Goal: Register for event/course

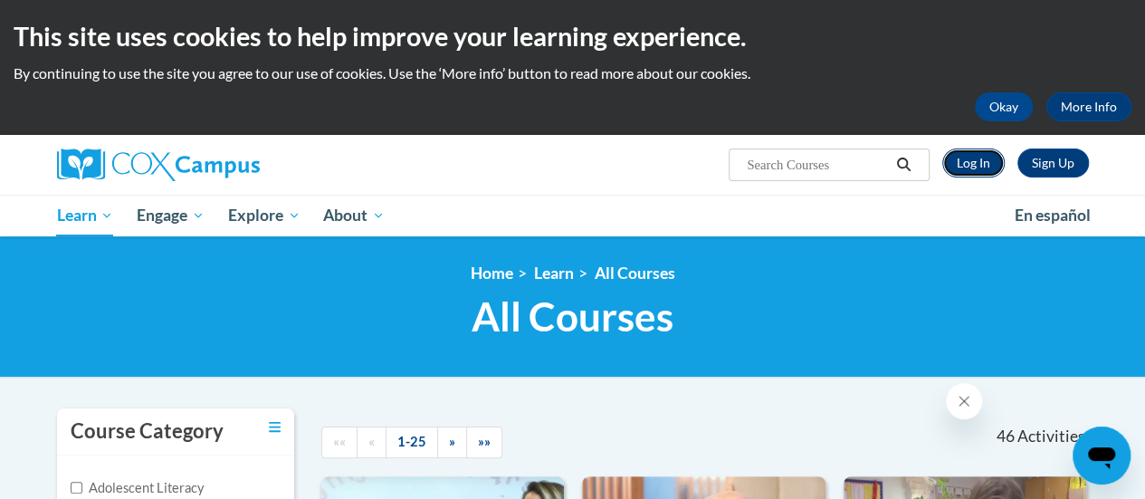
click at [977, 157] on link "Log In" at bounding box center [973, 162] width 62 height 29
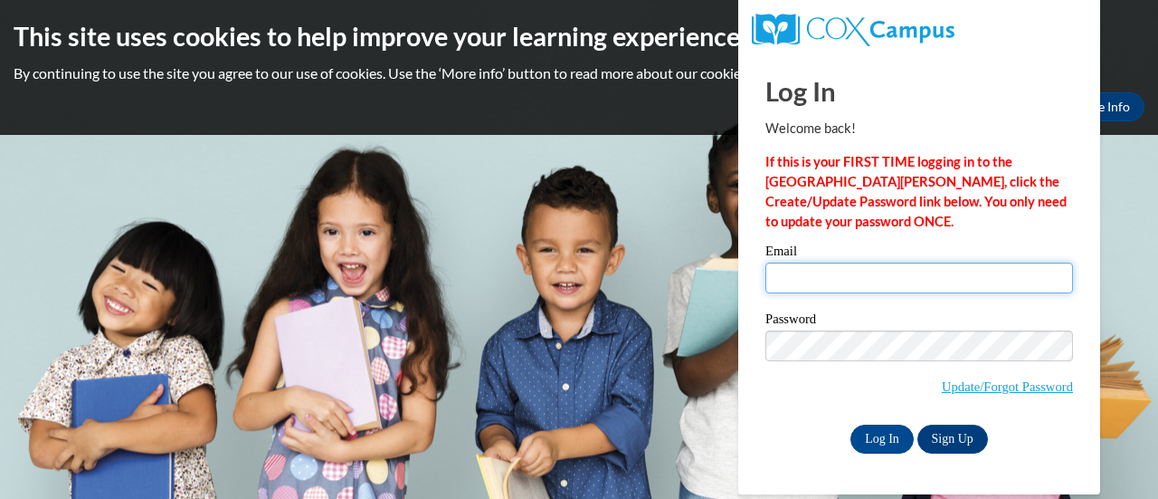
click at [832, 279] on input "Email" at bounding box center [920, 277] width 308 height 31
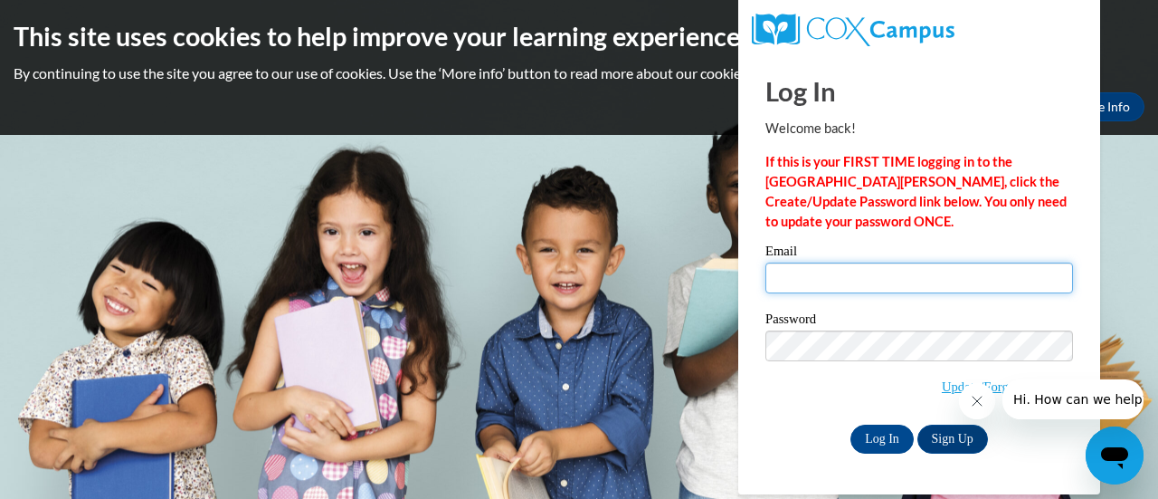
type input "sarah.gach@rusd.org"
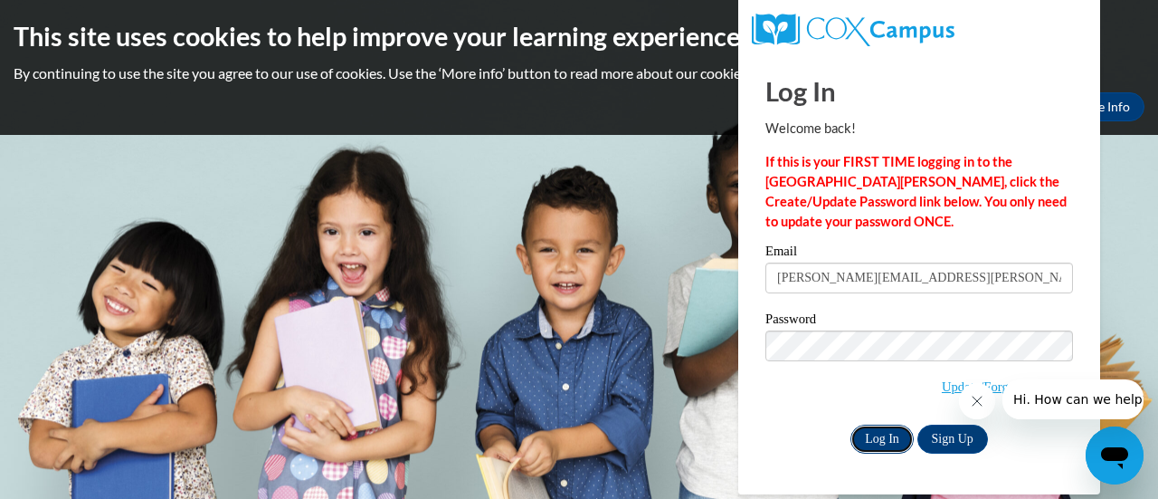
click at [881, 433] on input "Log In" at bounding box center [882, 438] width 63 height 29
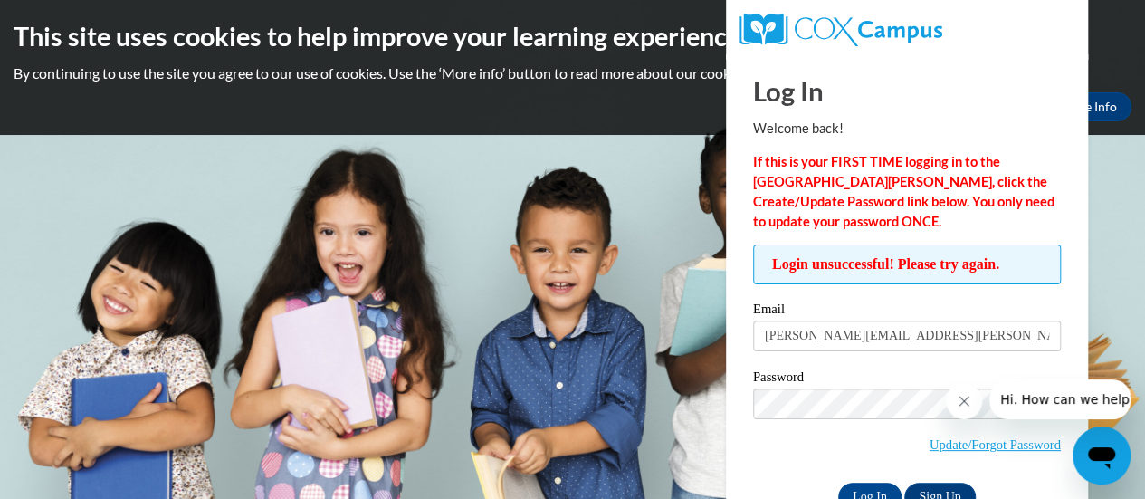
click at [960, 399] on icon "Close message from company" at bounding box center [964, 401] width 14 height 14
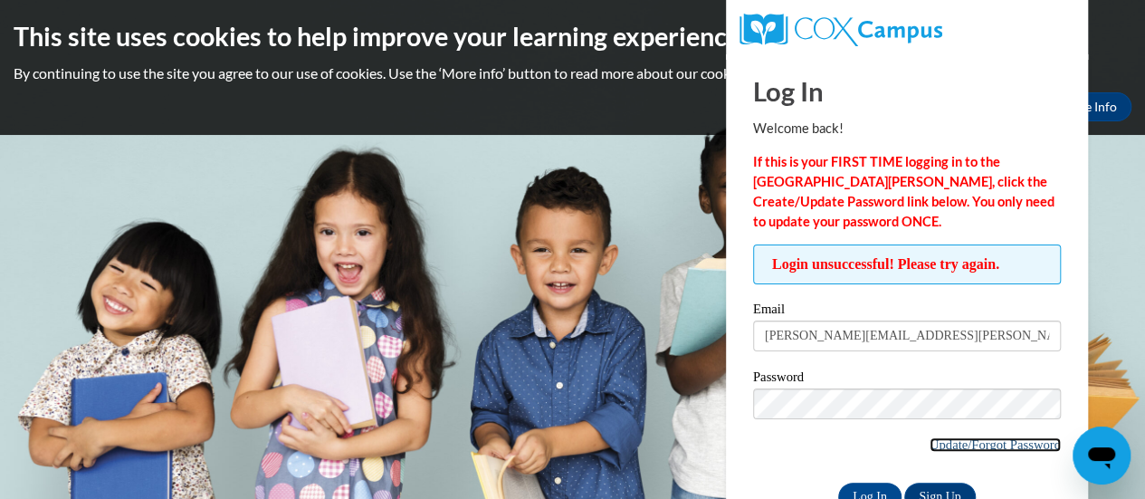
click at [938, 437] on link "Update/Forgot Password" at bounding box center [994, 444] width 131 height 14
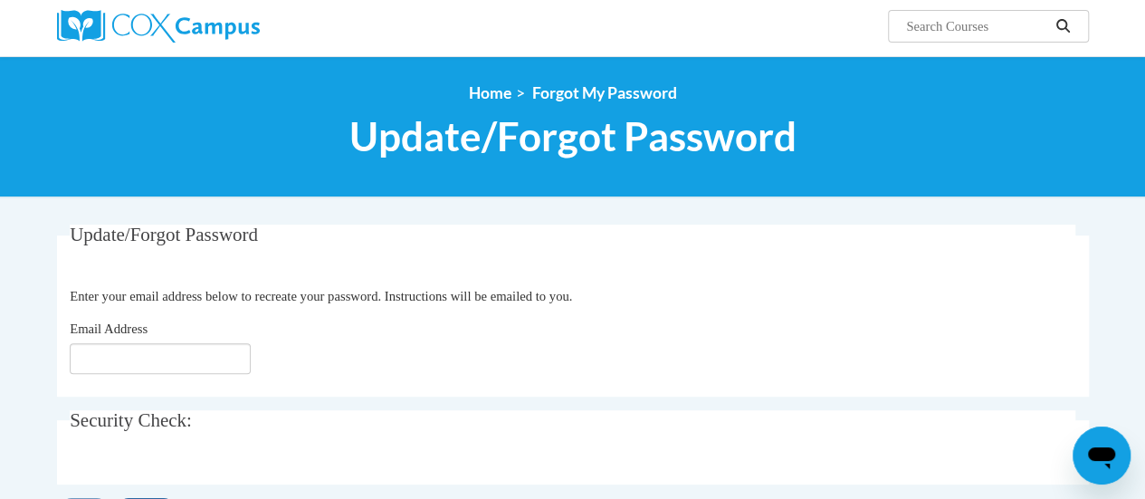
scroll to position [139, 0]
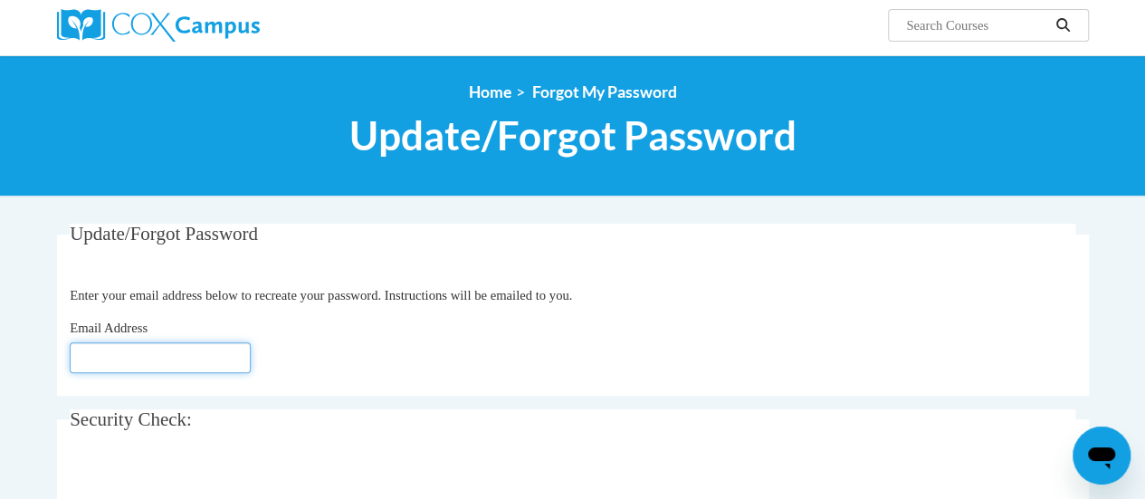
click at [153, 354] on input "Email Address" at bounding box center [160, 357] width 181 height 31
type input "sarah.gach@rusd.org"
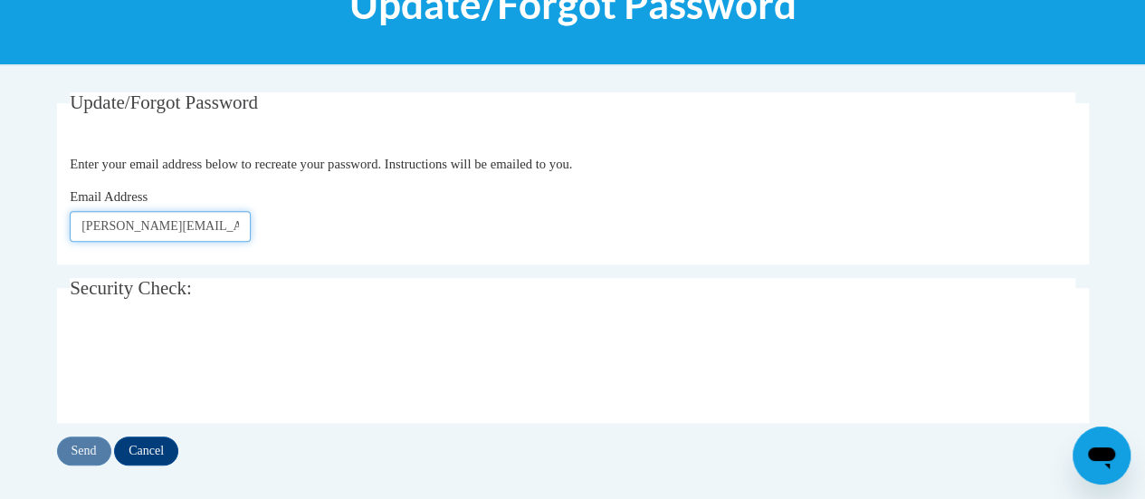
scroll to position [272, 0]
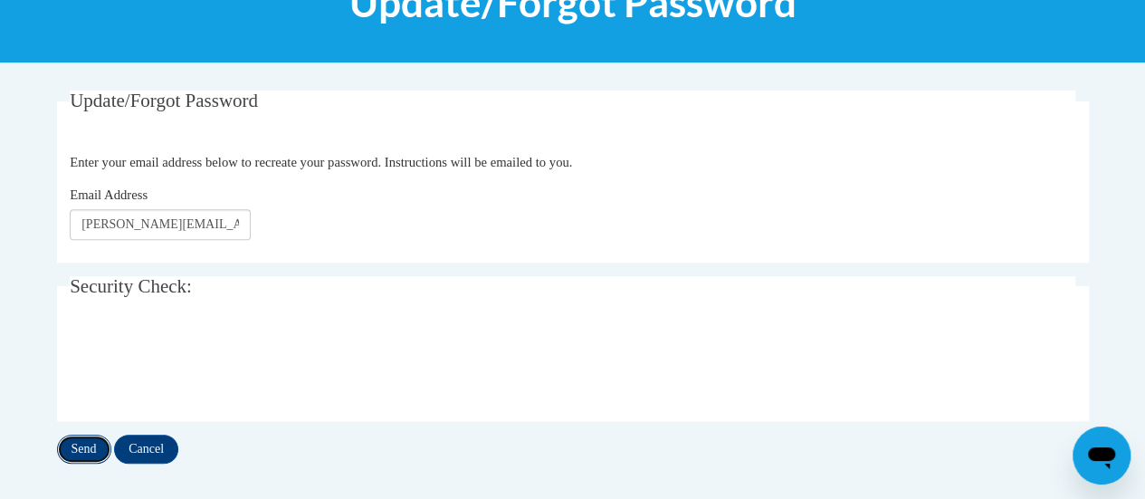
click at [89, 445] on input "Send" at bounding box center [84, 448] width 54 height 29
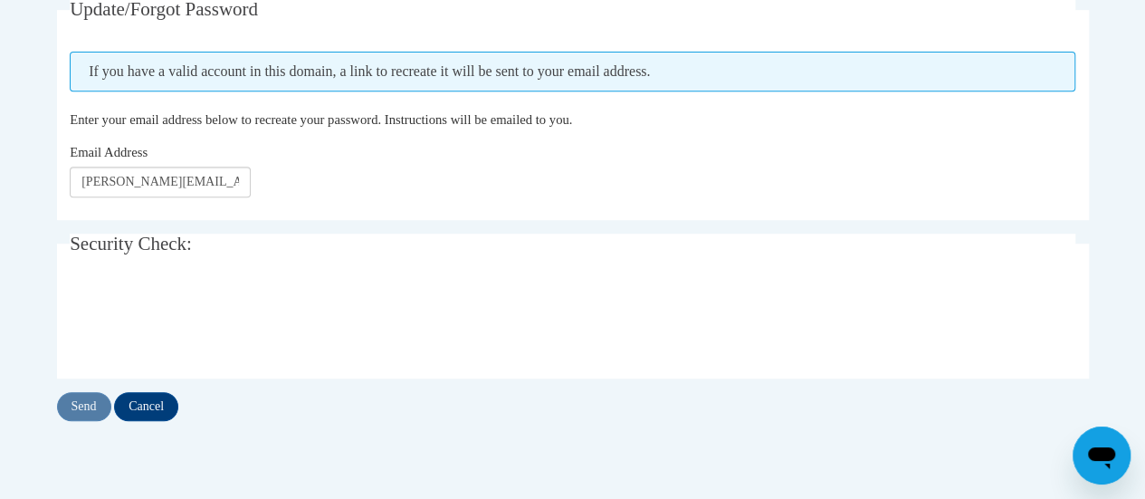
scroll to position [366, 0]
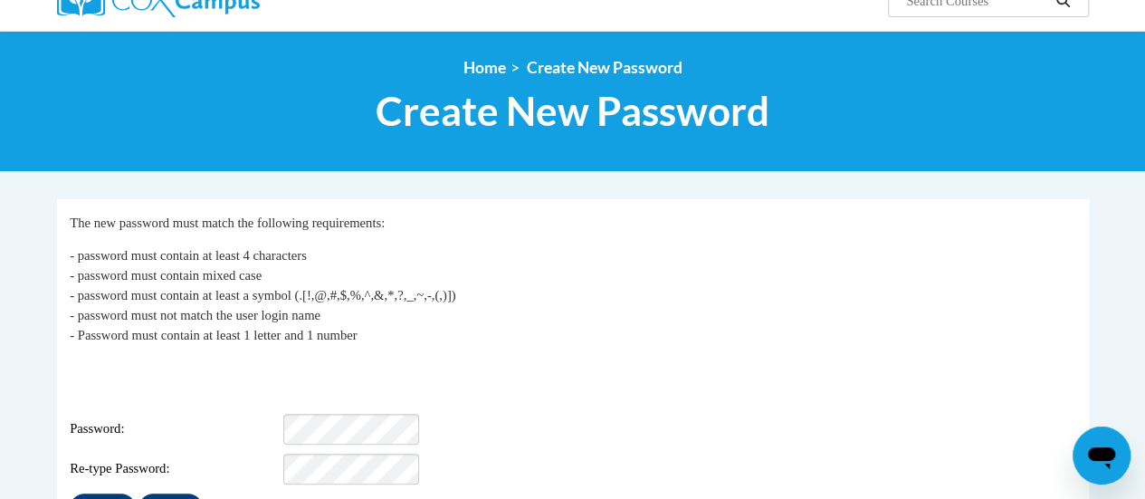
scroll to position [166, 0]
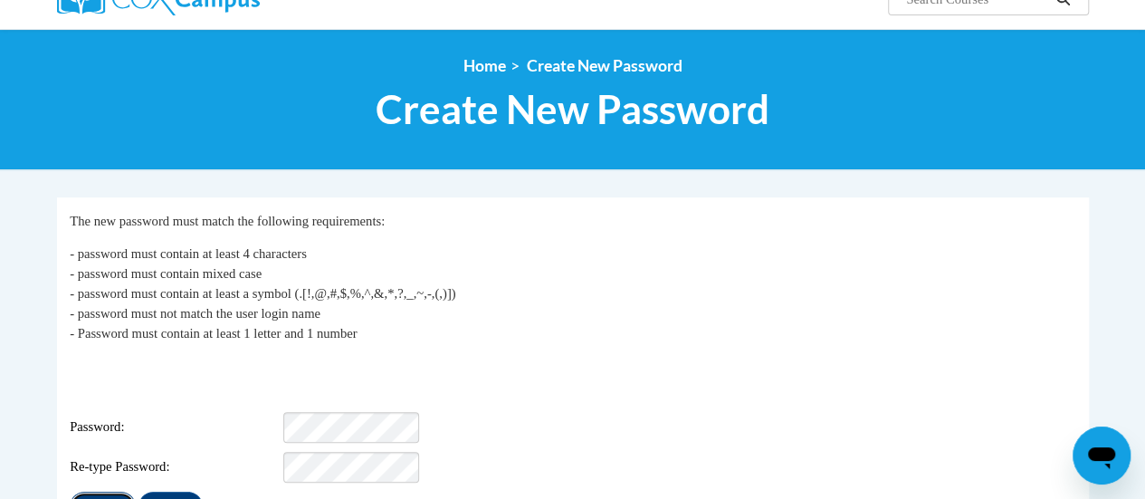
click at [101, 491] on input "Submit" at bounding box center [102, 505] width 65 height 29
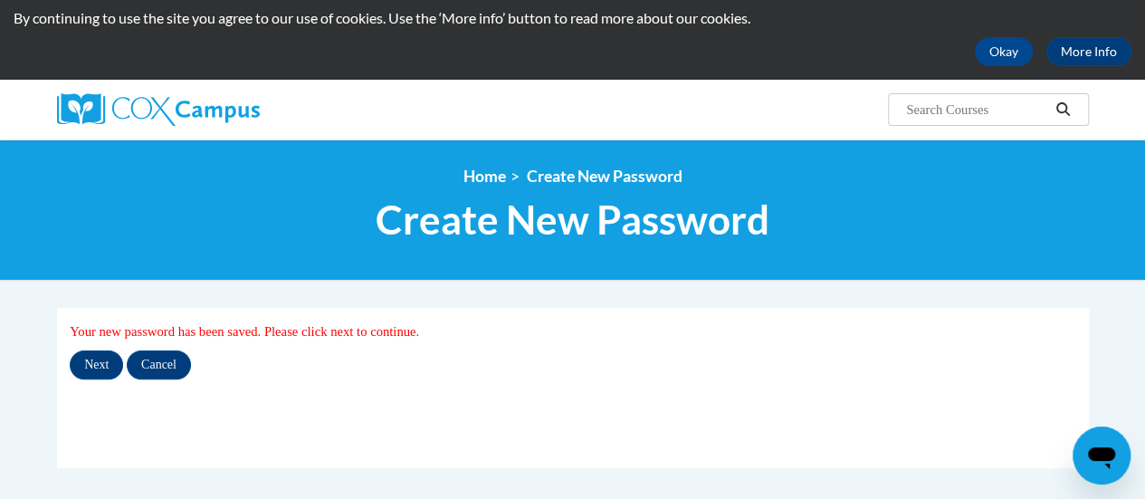
scroll to position [56, 0]
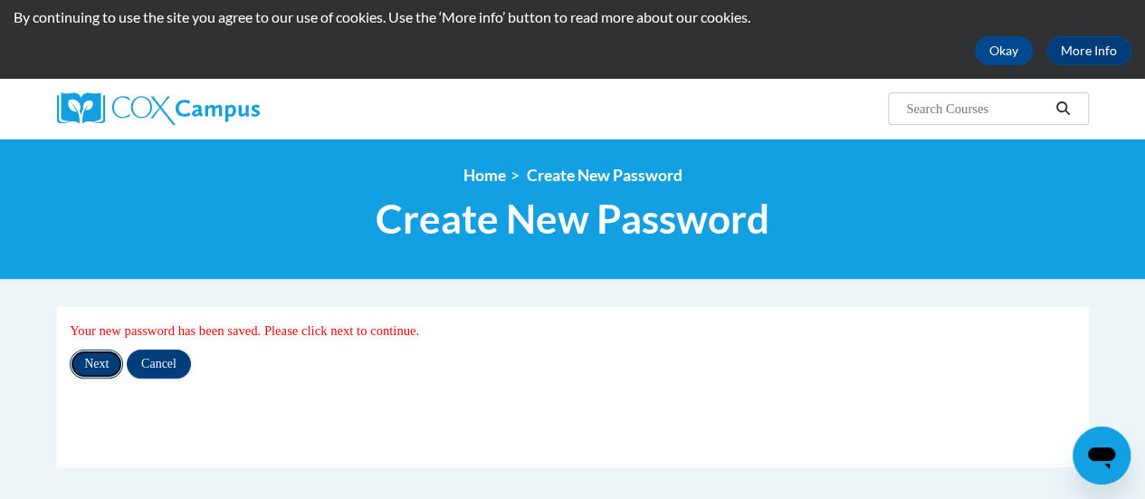
click at [72, 367] on input "Next" at bounding box center [96, 363] width 53 height 29
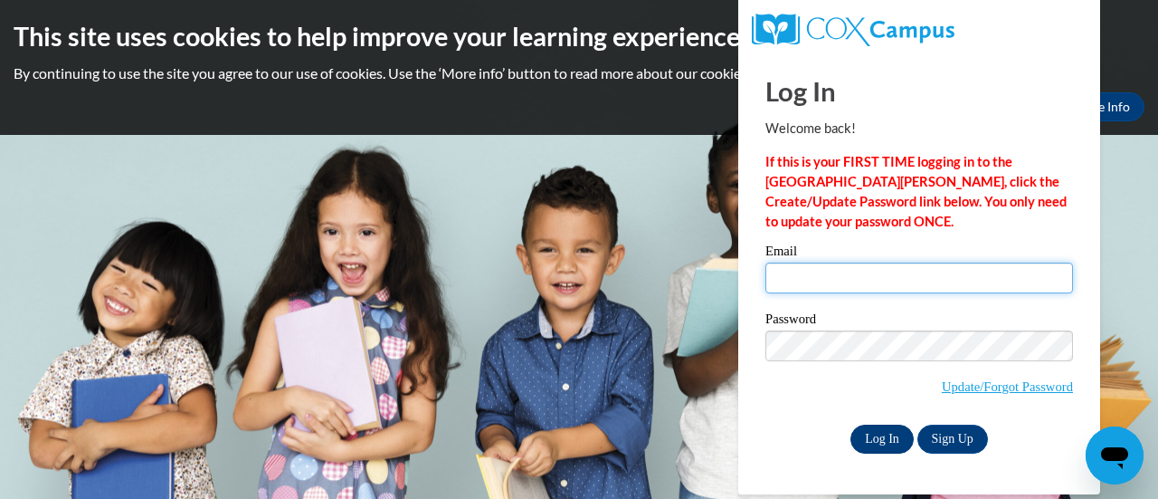
type input "sarah.gach@rusd.org"
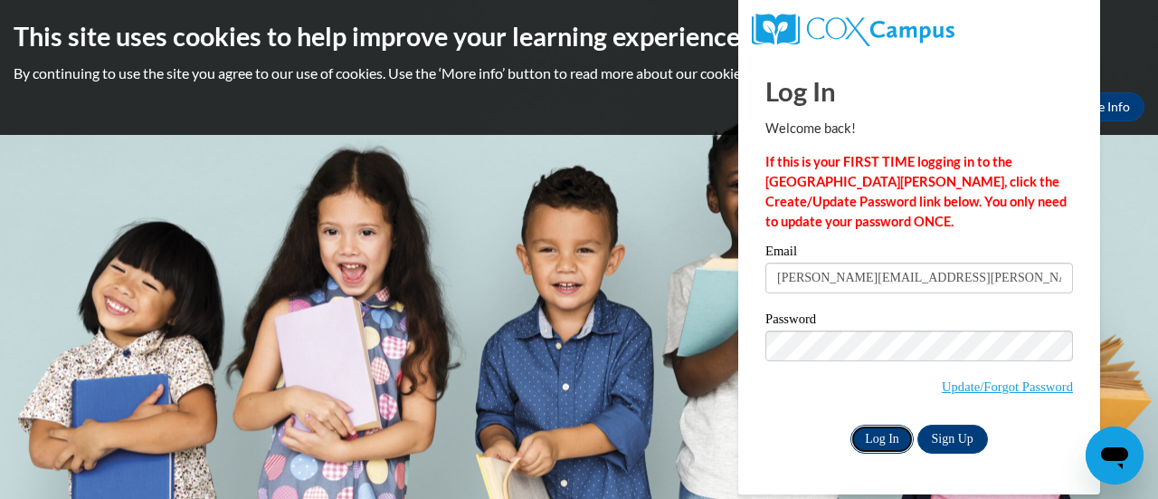
click at [893, 432] on input "Log In" at bounding box center [882, 438] width 63 height 29
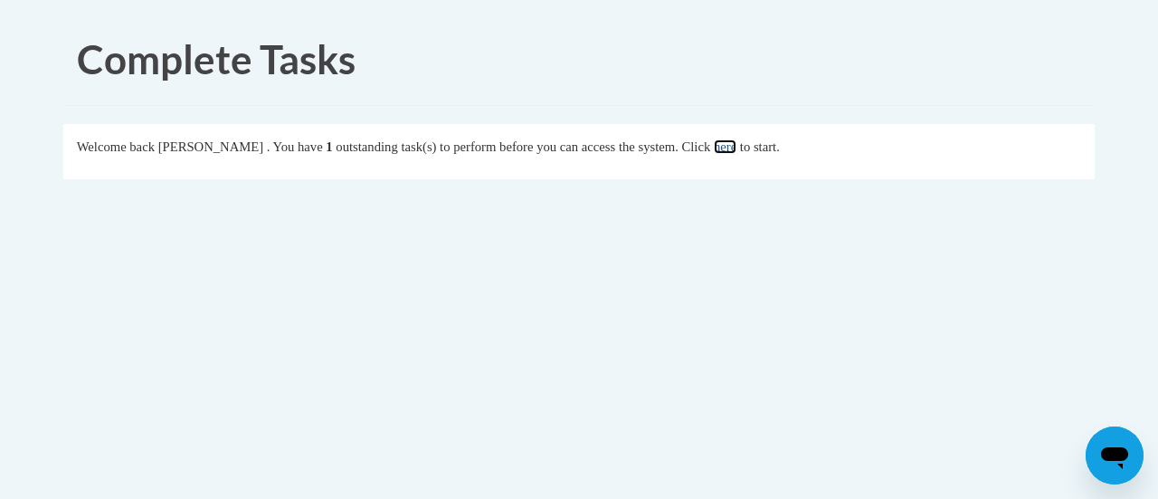
click at [737, 147] on link "here" at bounding box center [725, 146] width 23 height 14
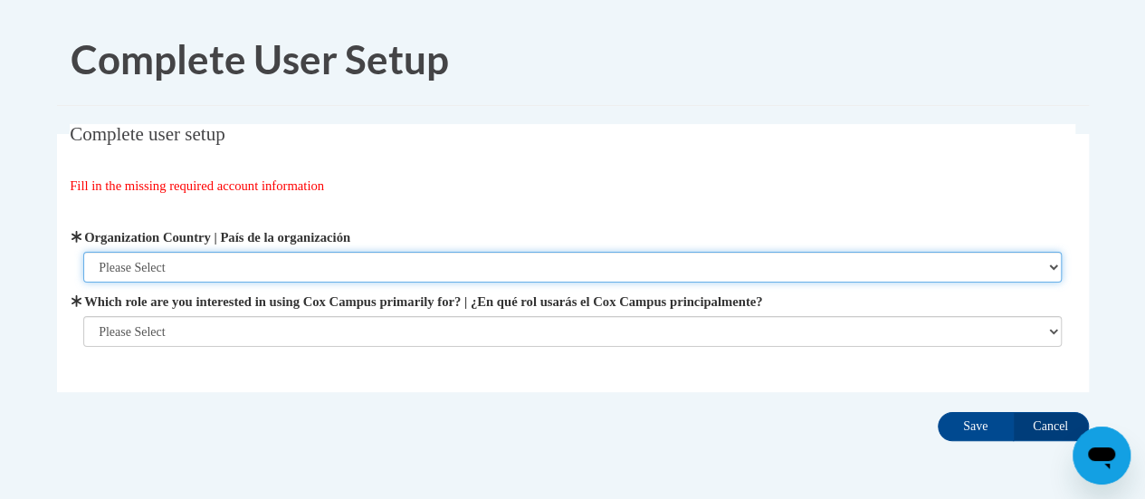
click at [211, 257] on select "Please Select United States | Estados Unidos Outside of the United States | Fue…" at bounding box center [572, 267] width 978 height 31
select select "ad49bcad-a171-4b2e-b99c-48b446064914"
click at [83, 252] on select "Please Select United States | Estados Unidos Outside of the United States | Fue…" at bounding box center [572, 267] width 978 height 31
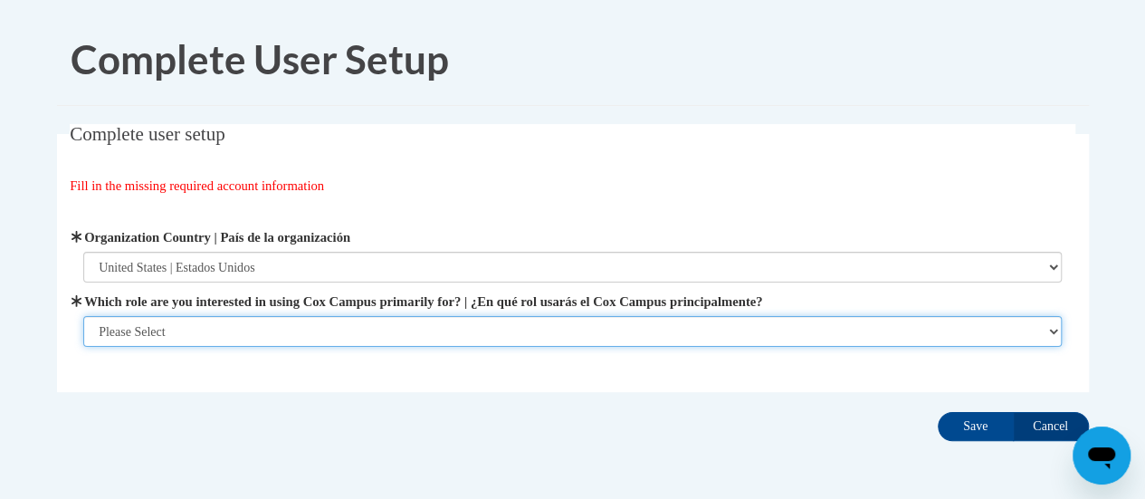
click at [215, 337] on select "Please Select College/University | Colegio/Universidad Community/Nonprofit Part…" at bounding box center [572, 331] width 978 height 31
select select "fbf2d438-af2f-41f8-98f1-81c410e29de3"
click at [83, 347] on select "Please Select College/University | Colegio/Universidad Community/Nonprofit Part…" at bounding box center [572, 331] width 978 height 31
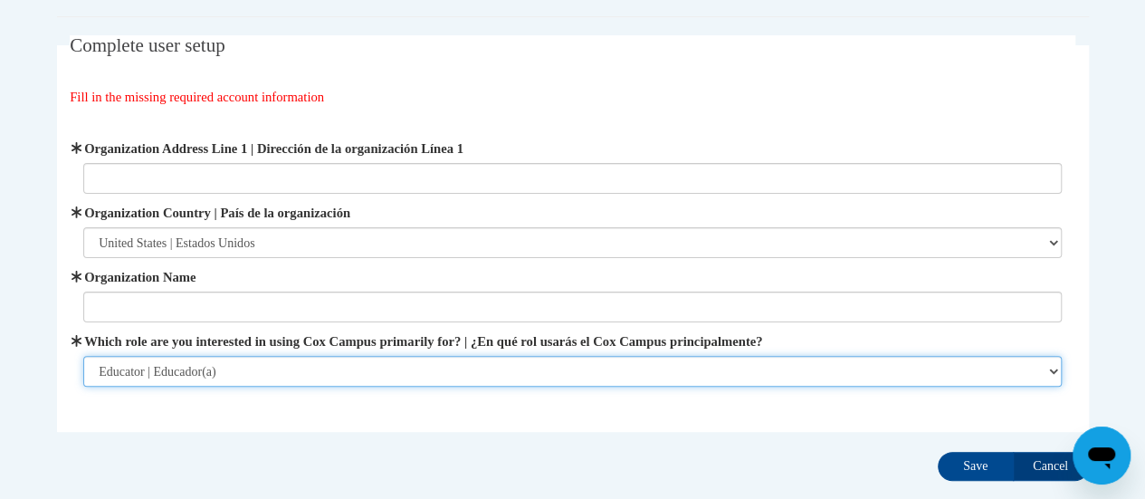
scroll to position [96, 0]
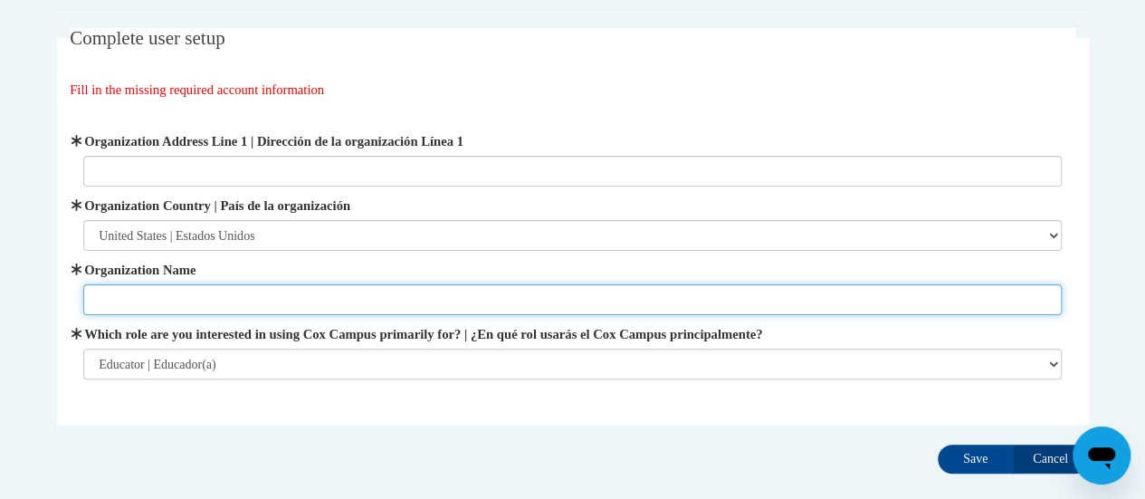
click at [252, 291] on input "Organization Name" at bounding box center [572, 299] width 978 height 31
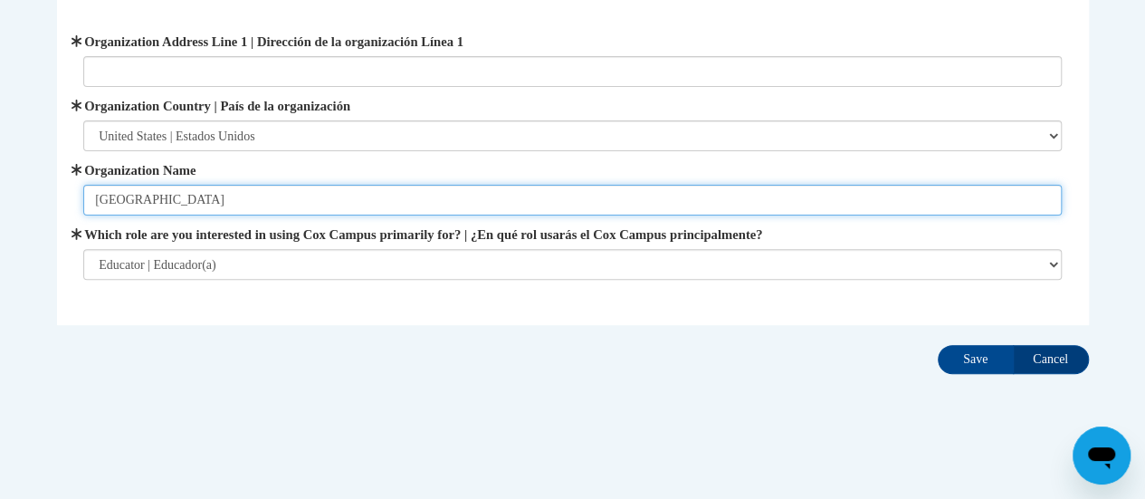
scroll to position [198, 0]
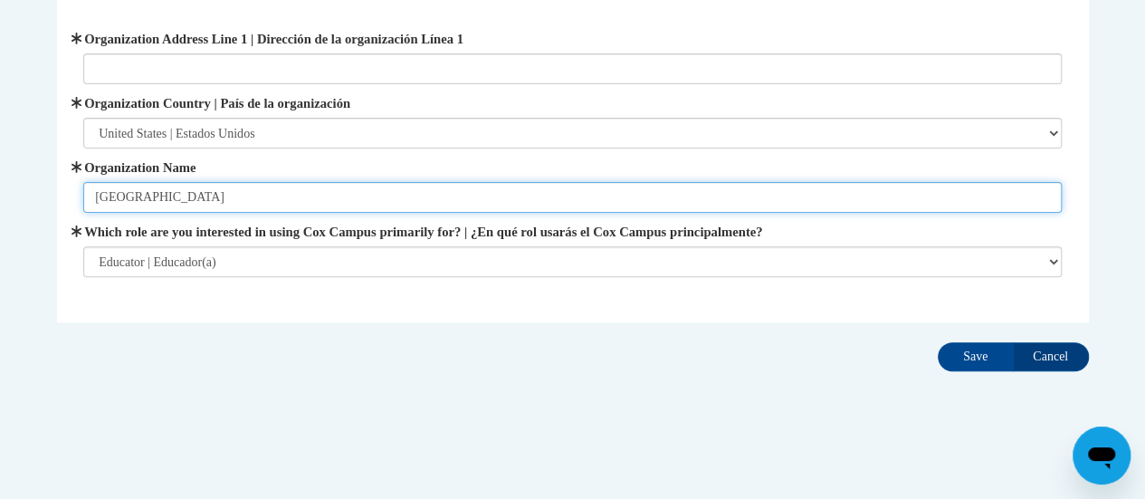
type input "Racine Unified School District"
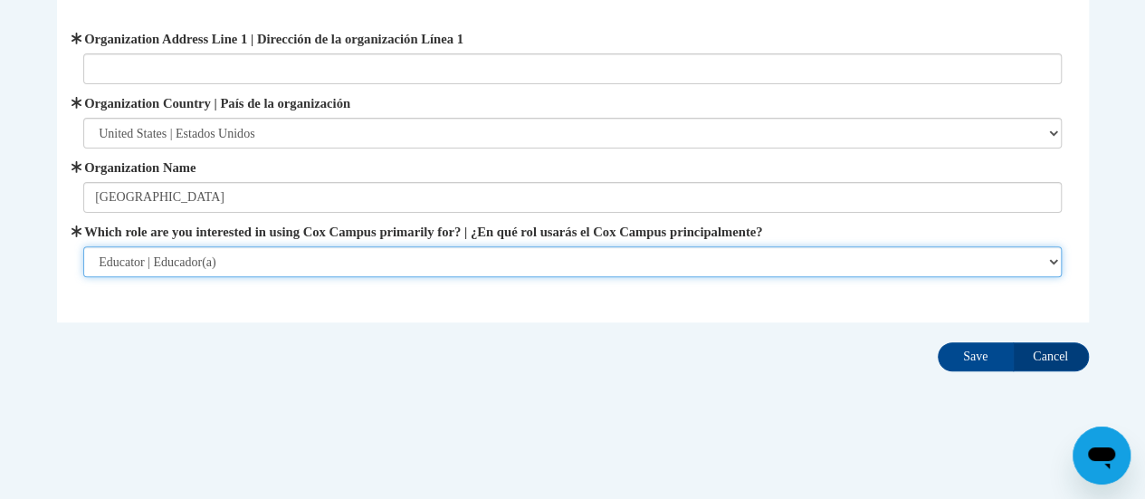
click at [290, 253] on select "Please Select College/University | Colegio/Universidad Community/Nonprofit Part…" at bounding box center [572, 261] width 978 height 31
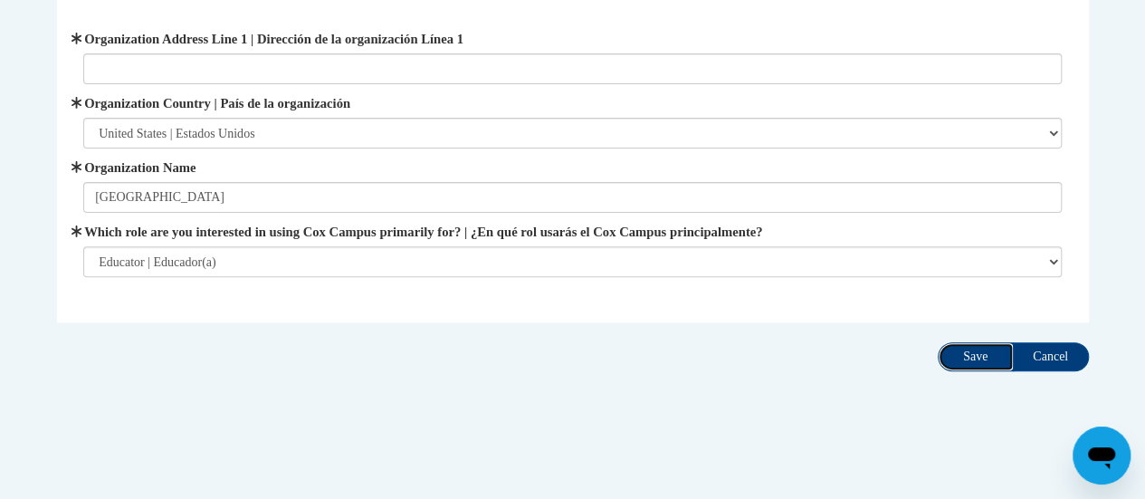
click at [979, 343] on input "Save" at bounding box center [976, 356] width 76 height 29
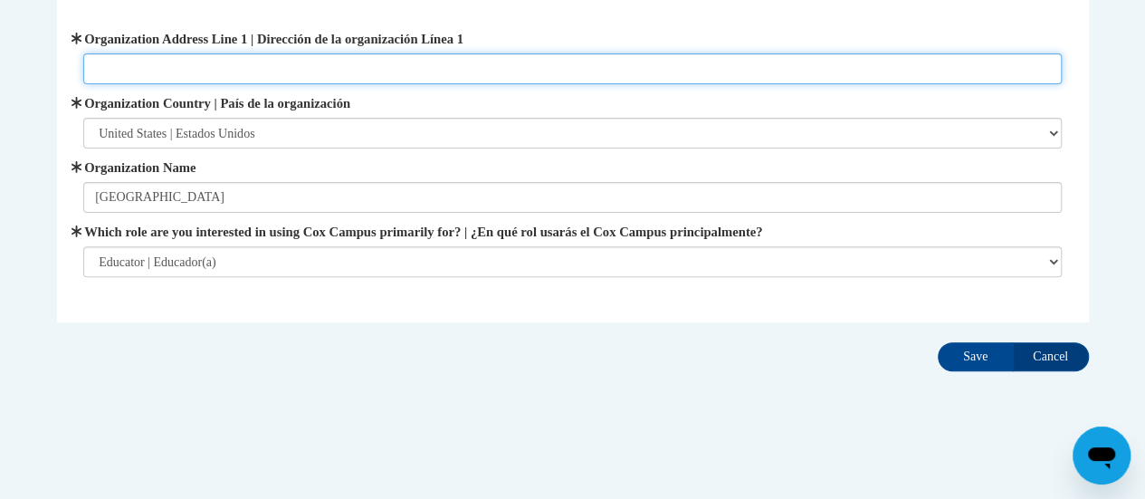
click at [225, 70] on input "Organization Address Line 1 | Dirección de la organización Línea 1" at bounding box center [572, 68] width 978 height 31
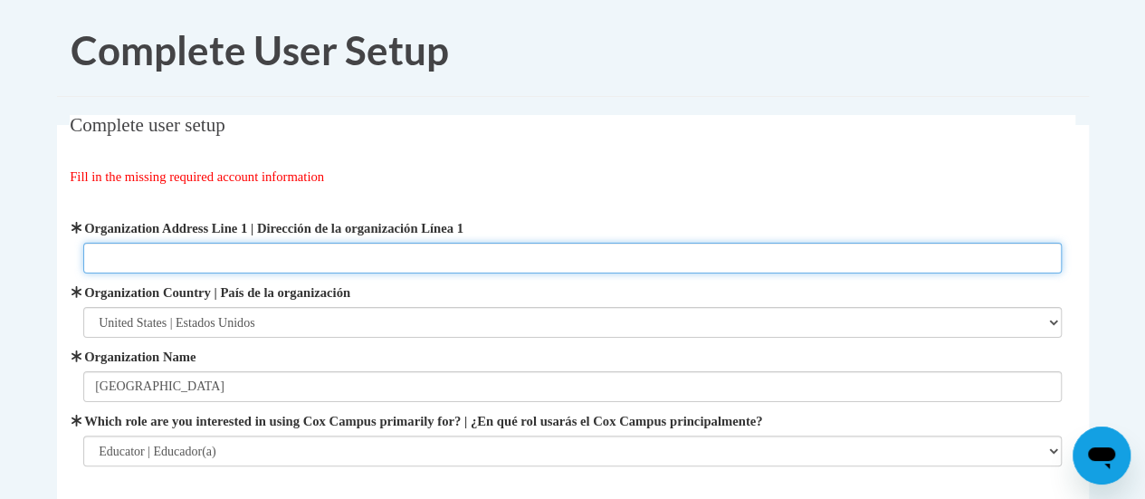
scroll to position [4, 0]
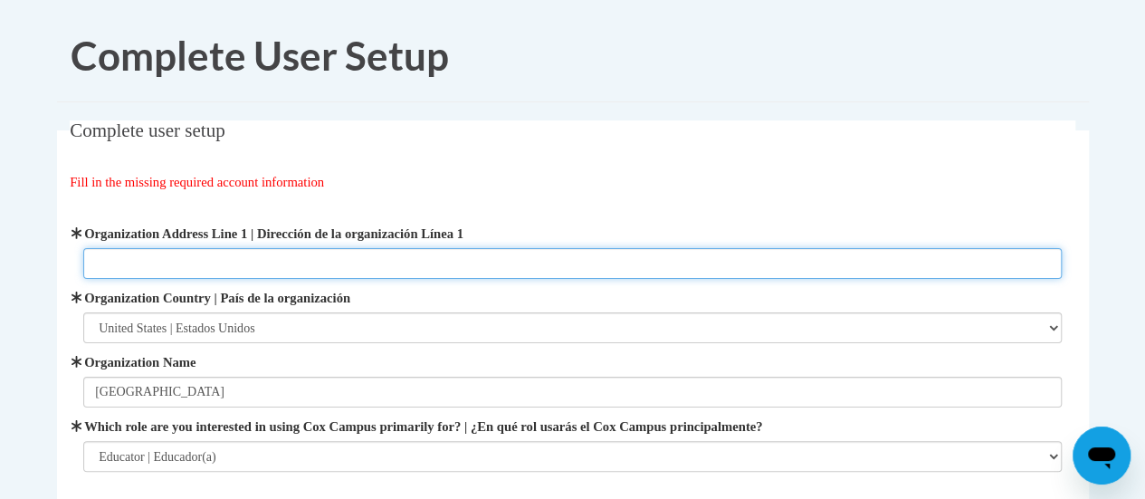
click at [262, 260] on input "Organization Address Line 1 | Dirección de la organización Línea 1" at bounding box center [572, 263] width 978 height 31
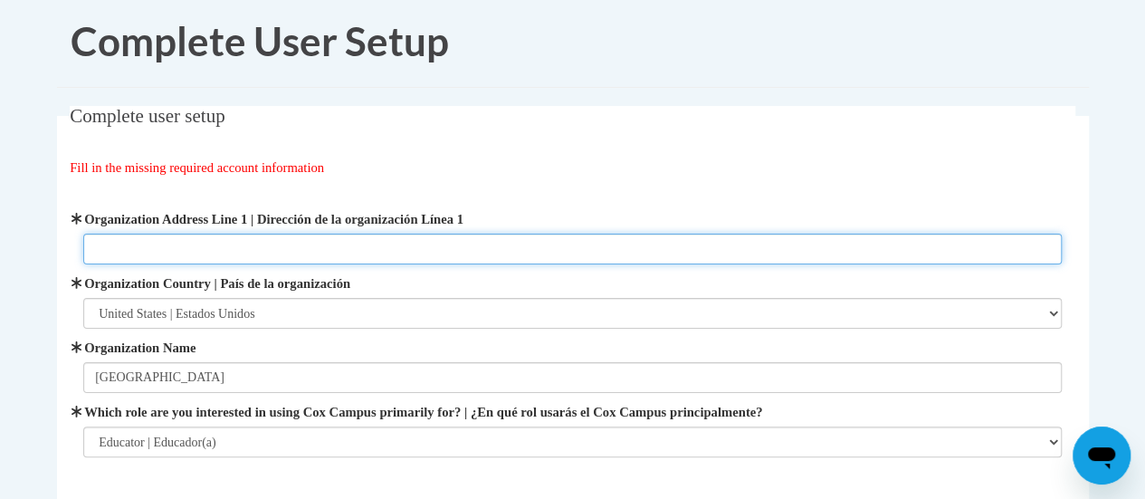
scroll to position [19, 0]
click at [197, 239] on input "Organization Address Line 1 | Dirección de la organización Línea 1" at bounding box center [572, 248] width 978 height 31
paste input "3109 Mt Pleasant St, Racine, WI 53404"
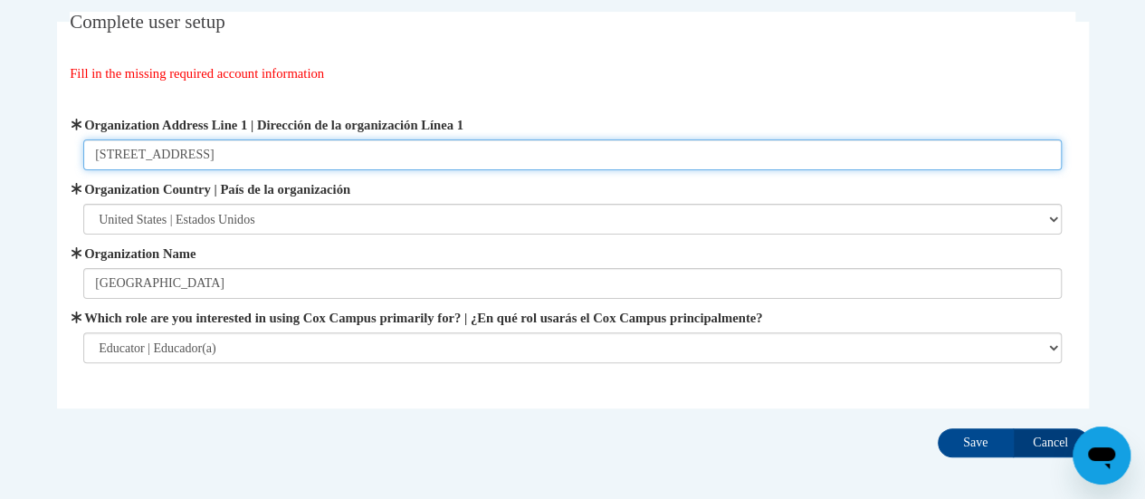
scroll to position [124, 0]
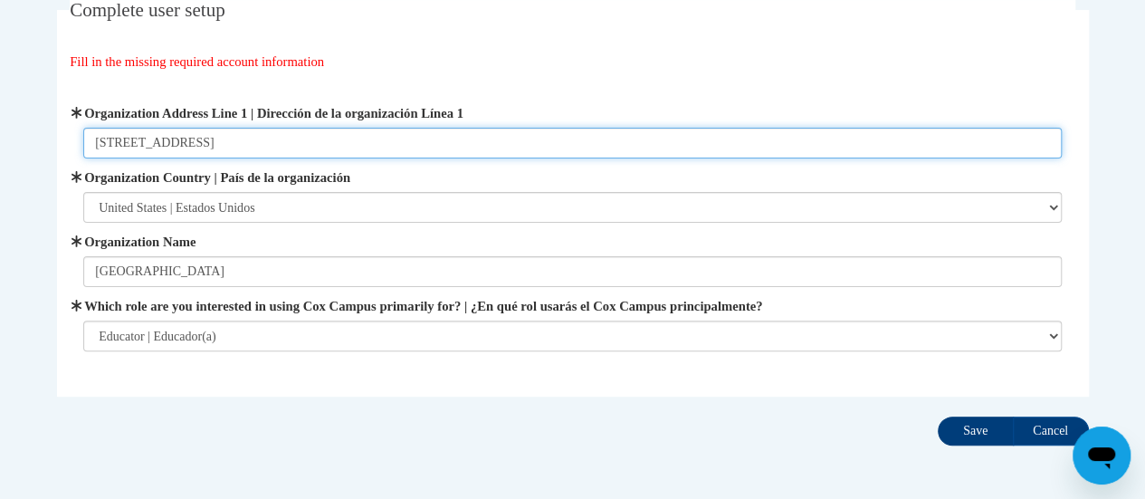
type input "3109 Mt Pleasant St, Racine, WI 53404"
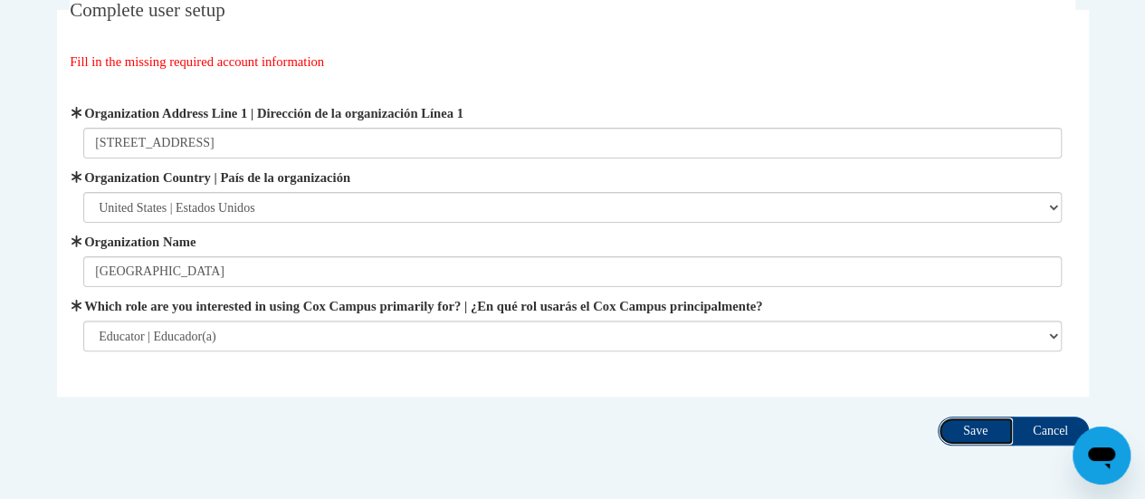
click at [985, 428] on input "Save" at bounding box center [976, 430] width 76 height 29
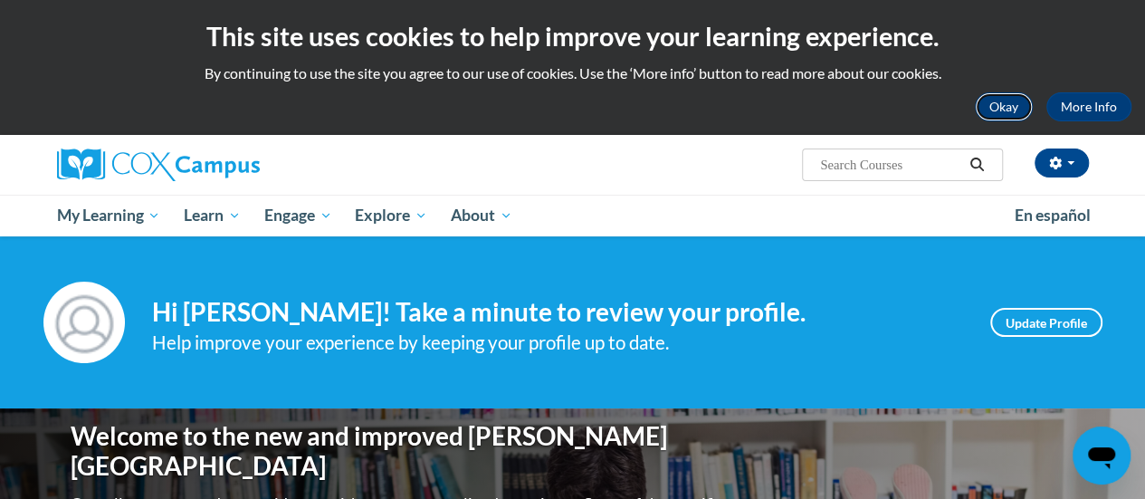
click at [1012, 100] on button "Okay" at bounding box center [1004, 106] width 58 height 29
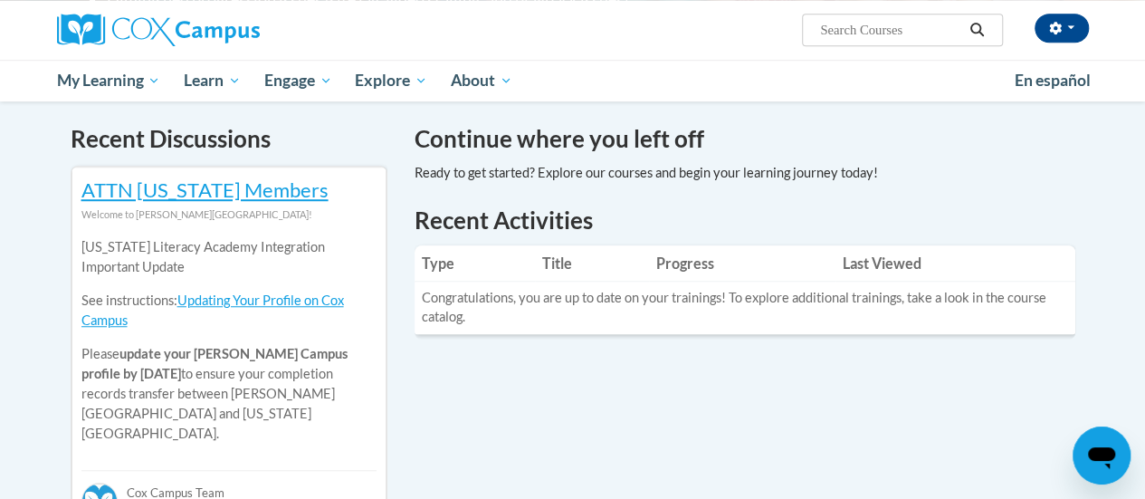
scroll to position [548, 0]
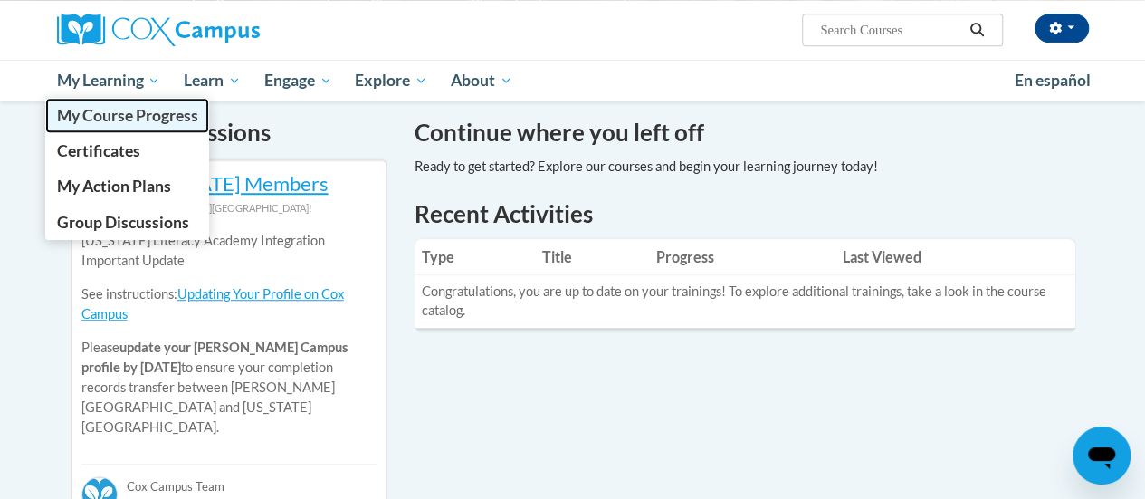
click at [130, 110] on span "My Course Progress" at bounding box center [126, 115] width 141 height 19
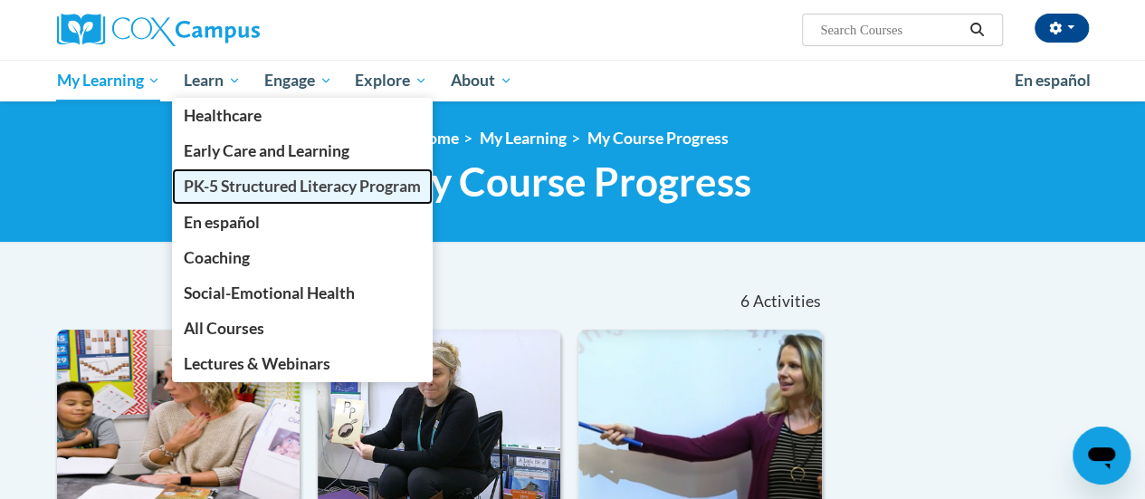
click at [250, 188] on span "PK-5 Structured Literacy Program" at bounding box center [302, 185] width 237 height 19
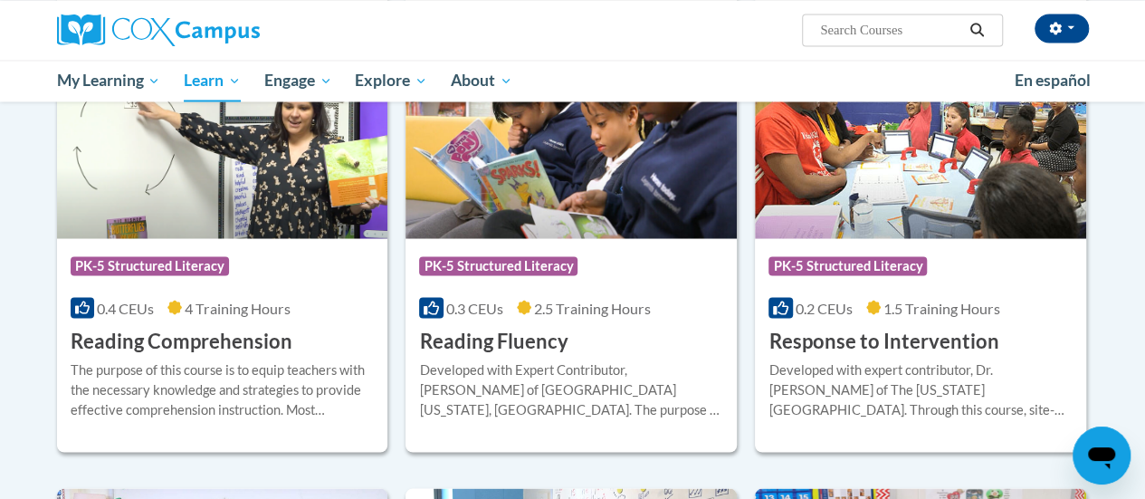
scroll to position [1606, 0]
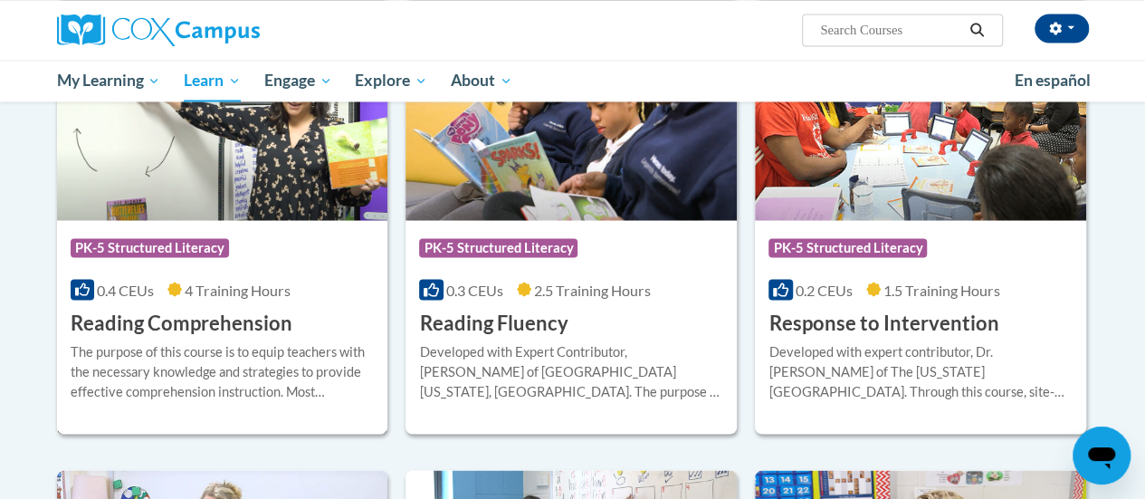
click at [224, 341] on div "The purpose of this course is to equip teachers with the necessary knowledge an…" at bounding box center [223, 371] width 304 height 60
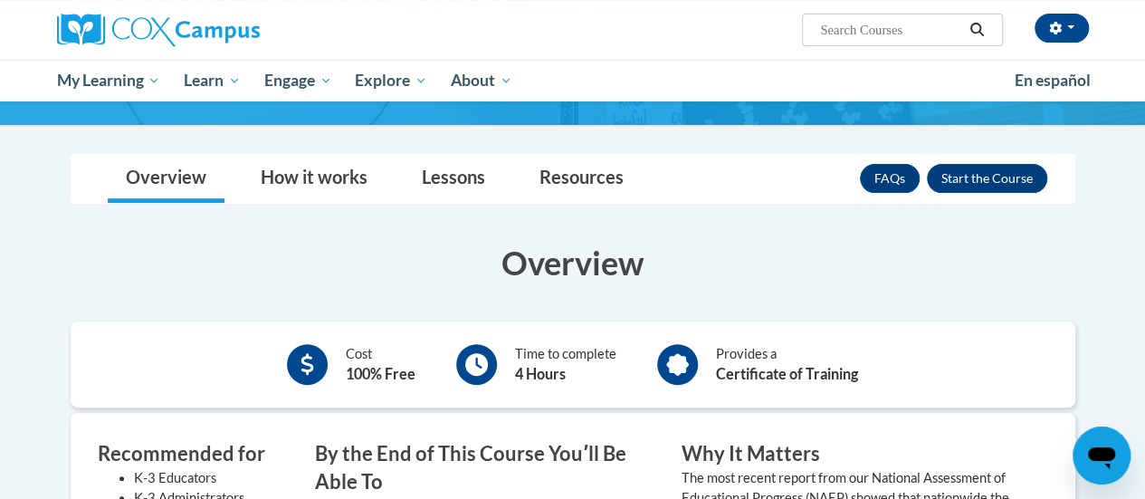
scroll to position [214, 0]
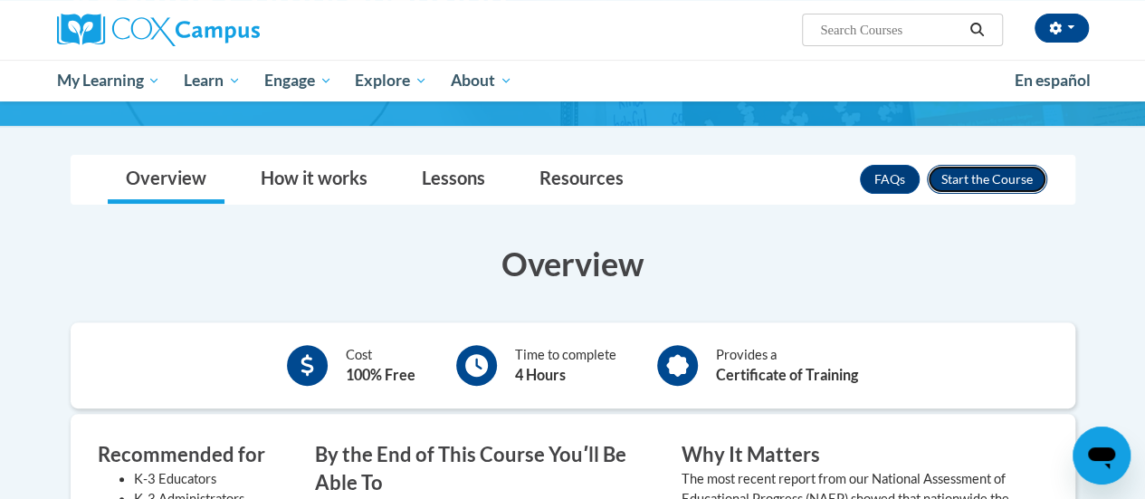
click at [1005, 175] on button "Enroll" at bounding box center [987, 179] width 120 height 29
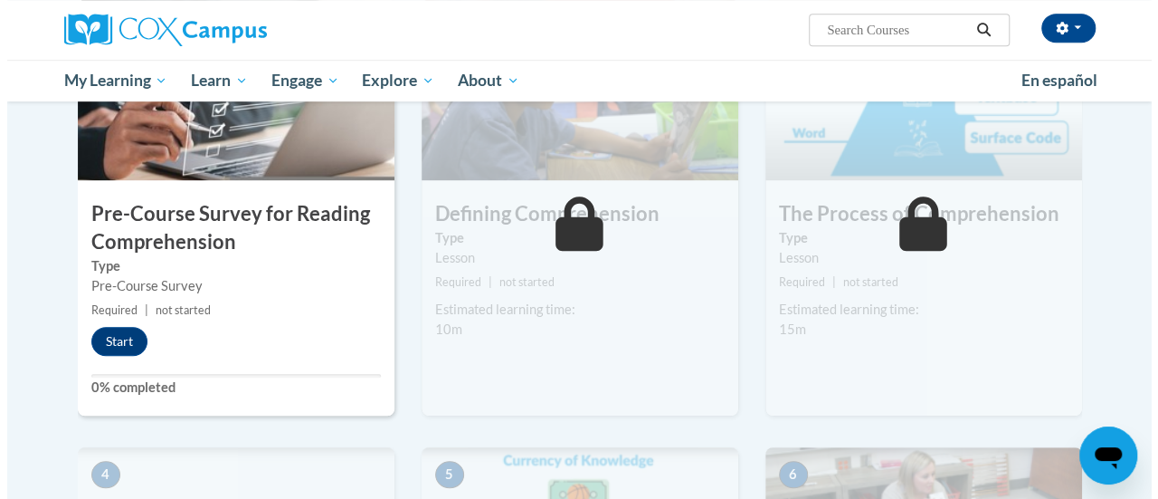
scroll to position [474, 0]
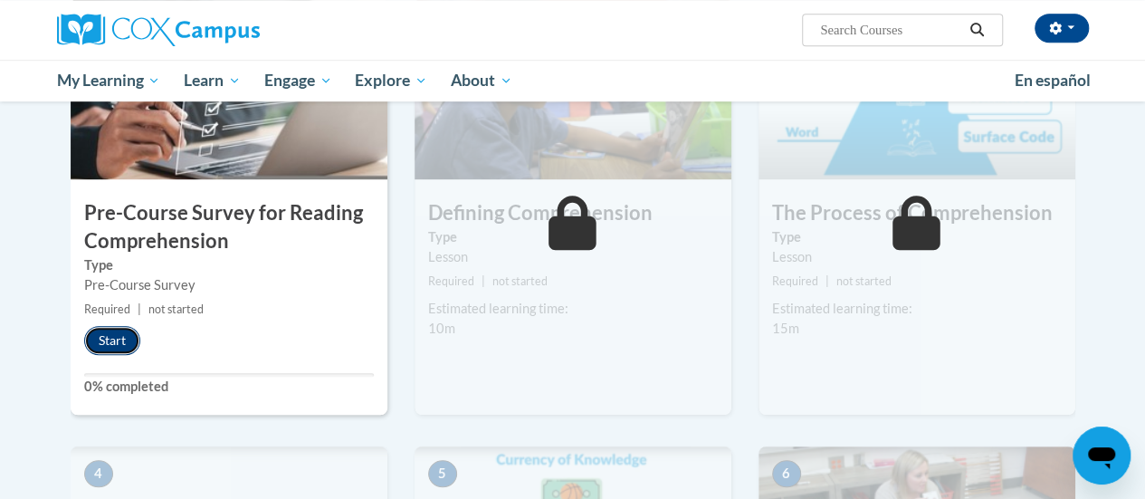
click at [94, 329] on button "Start" at bounding box center [112, 340] width 56 height 29
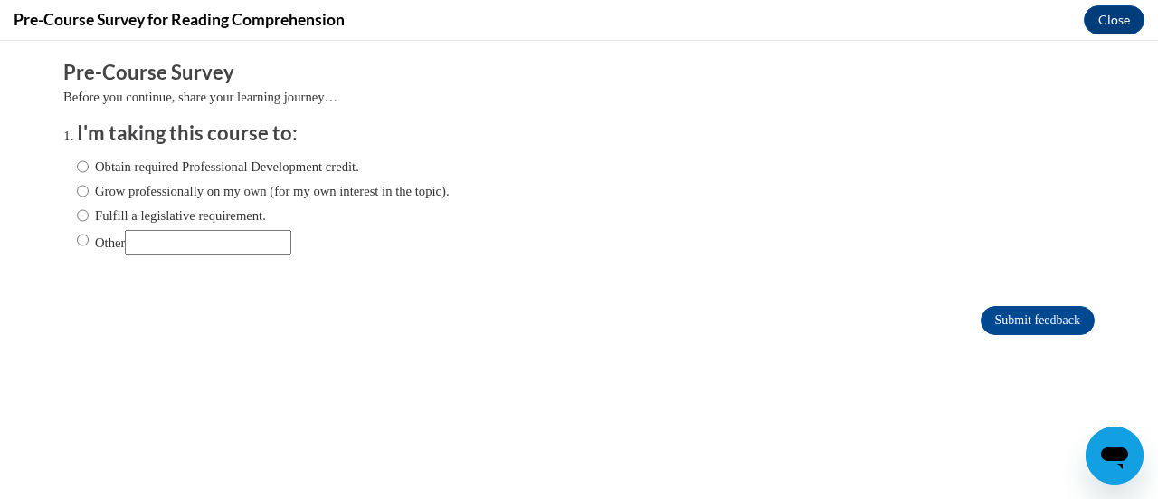
scroll to position [0, 0]
click at [92, 251] on label "Other" at bounding box center [184, 242] width 214 height 25
click at [89, 250] on input "Other" at bounding box center [83, 240] width 12 height 20
radio input "true"
click at [145, 233] on input "Other" at bounding box center [208, 242] width 167 height 25
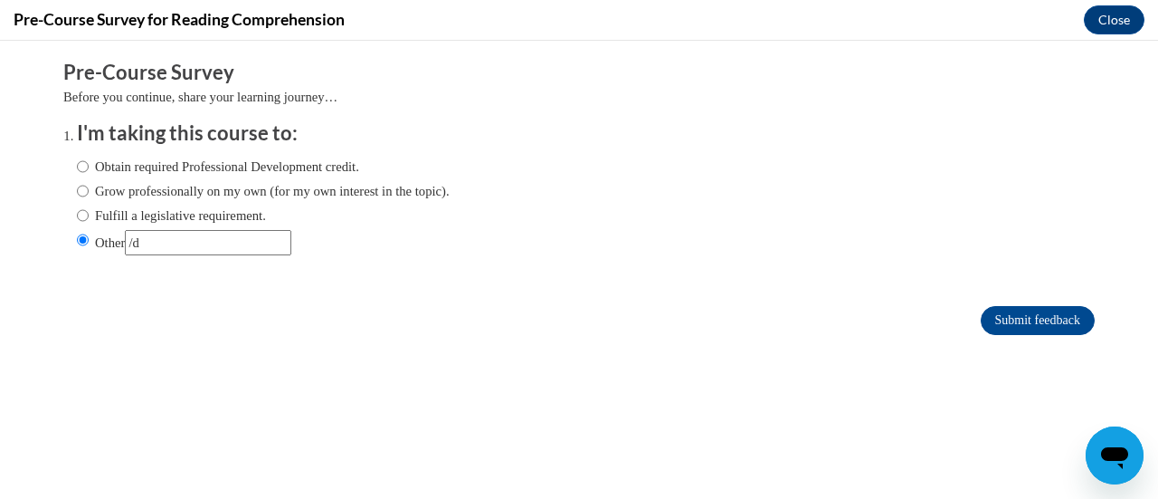
type input "/"
type input "D"
click at [143, 213] on label "Fulfill a legislative requirement." at bounding box center [171, 215] width 189 height 20
click at [89, 213] on input "Fulfill a legislative requirement." at bounding box center [83, 215] width 12 height 20
radio input "true"
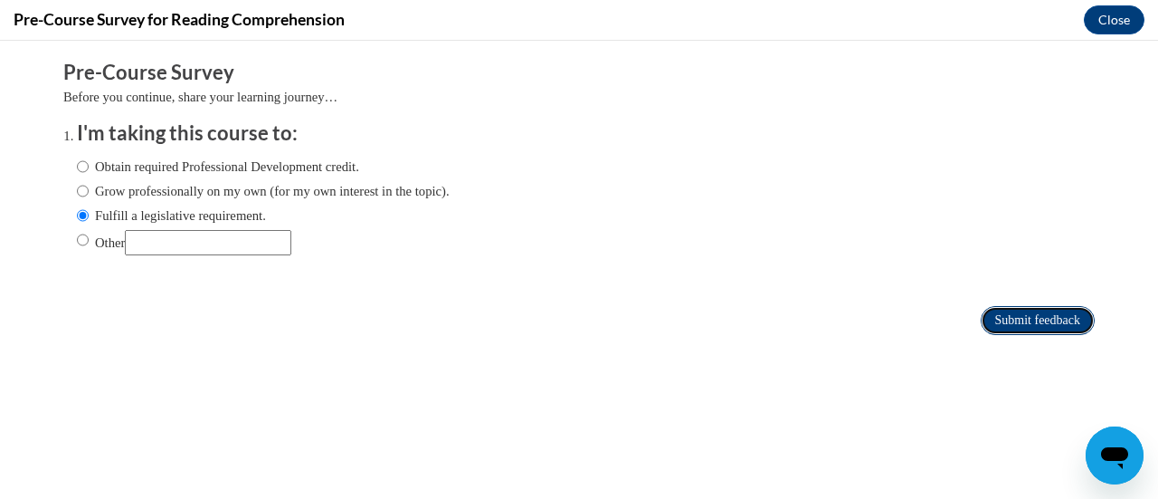
click at [1015, 314] on input "Submit feedback" at bounding box center [1038, 320] width 114 height 29
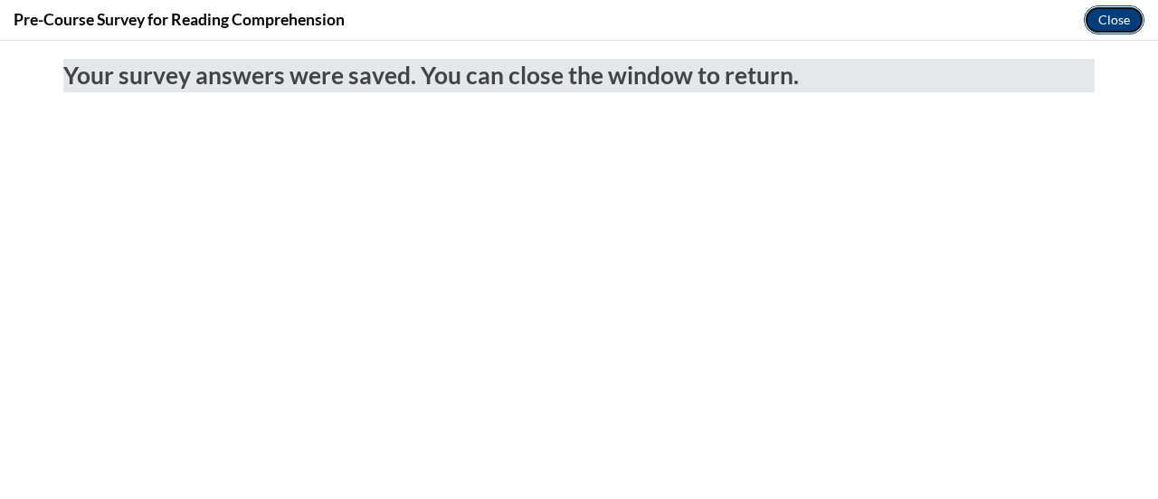
click at [1110, 14] on button "Close" at bounding box center [1114, 19] width 61 height 29
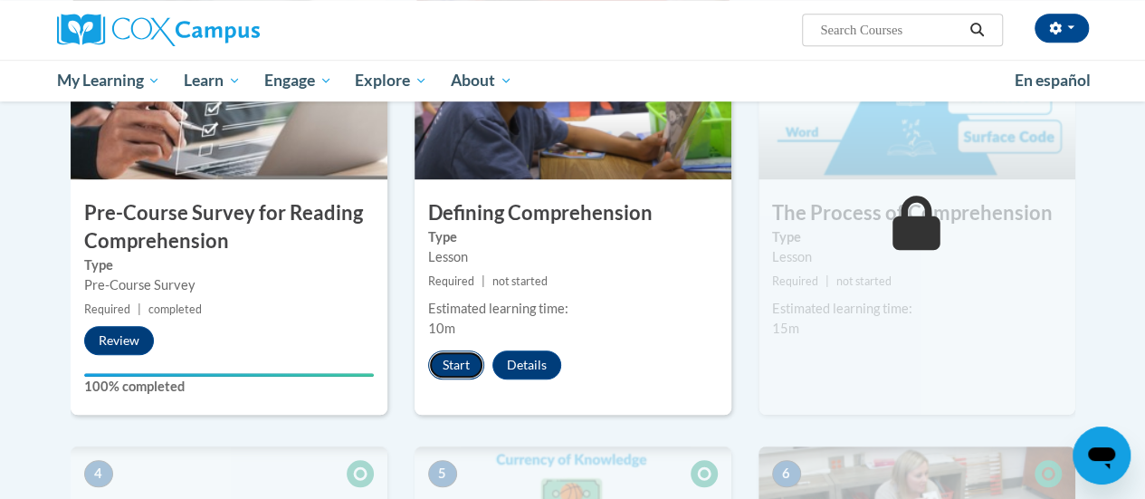
click at [446, 357] on button "Start" at bounding box center [456, 364] width 56 height 29
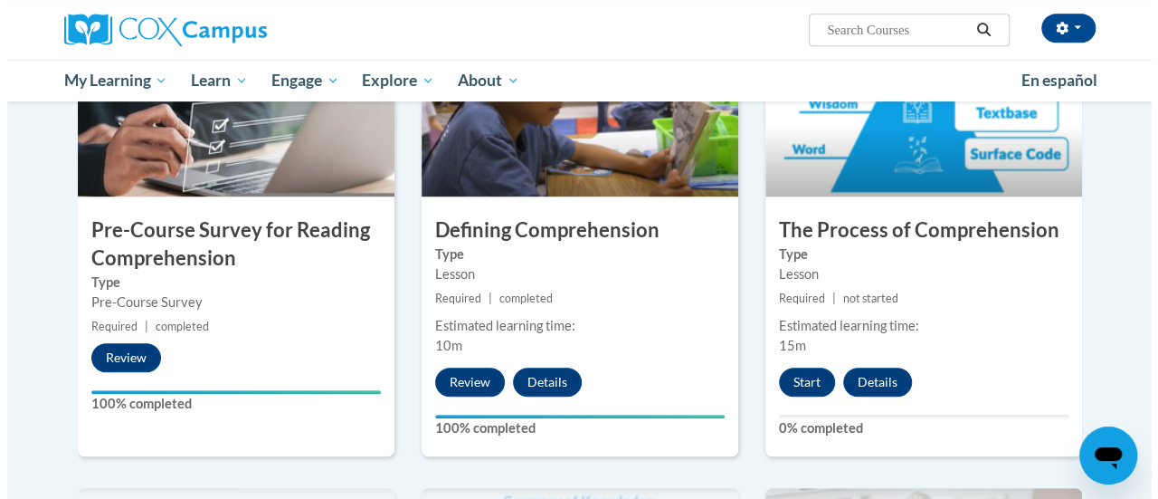
scroll to position [465, 0]
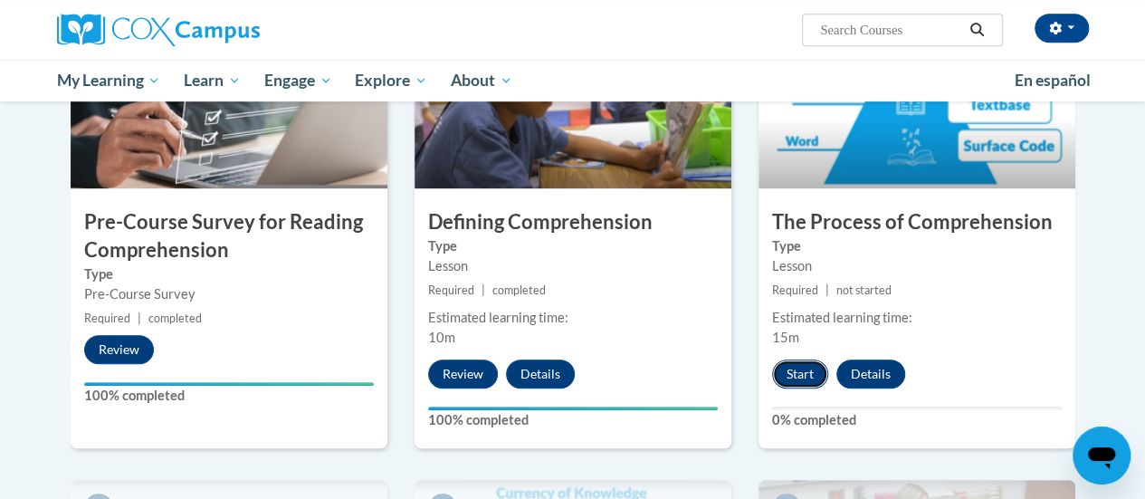
click at [798, 368] on button "Start" at bounding box center [800, 373] width 56 height 29
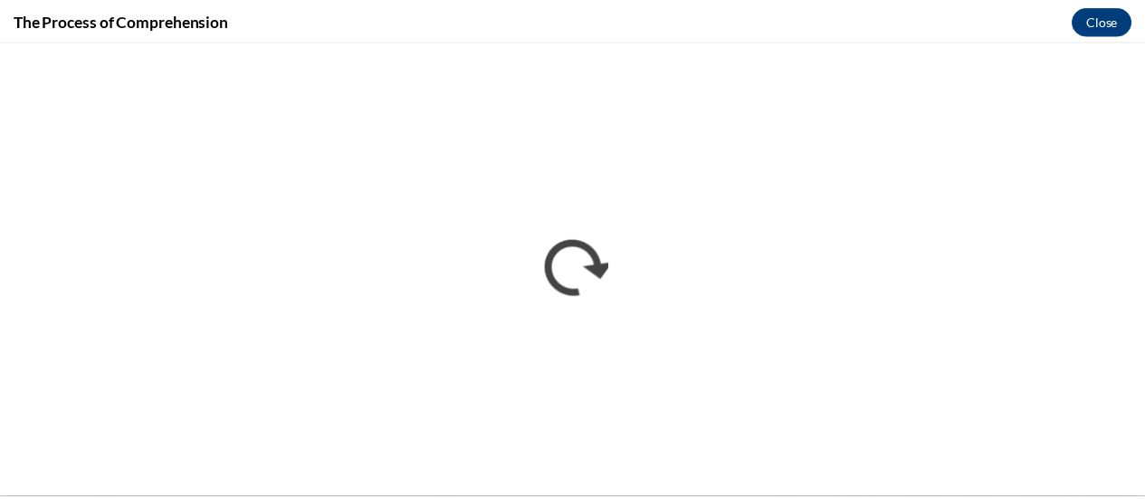
scroll to position [0, 0]
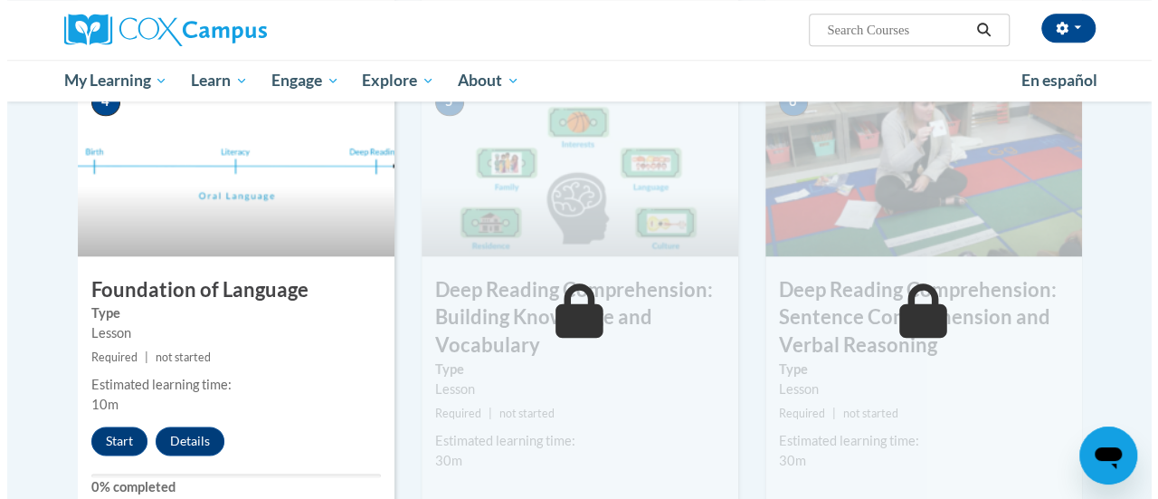
scroll to position [872, 0]
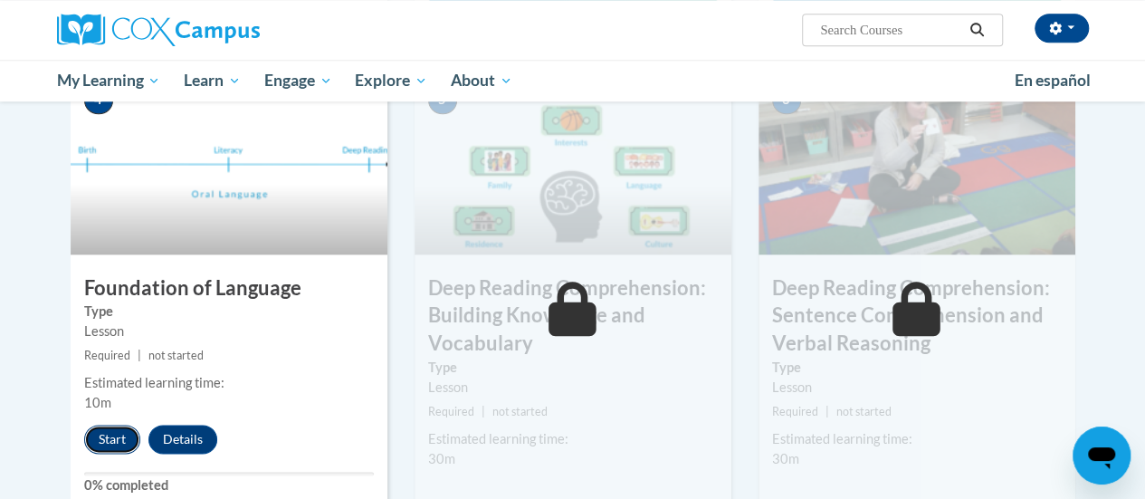
click at [113, 432] on button "Start" at bounding box center [112, 438] width 56 height 29
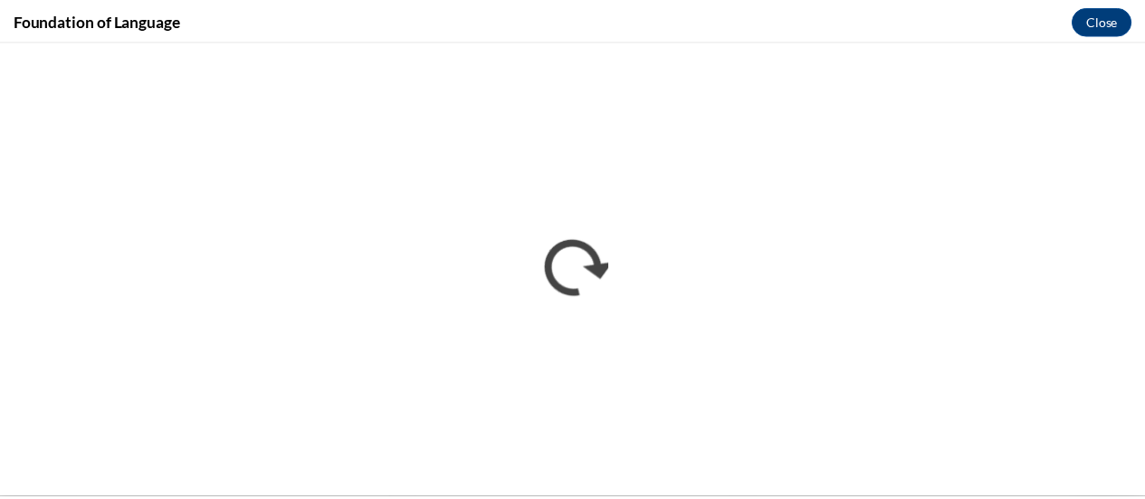
scroll to position [0, 0]
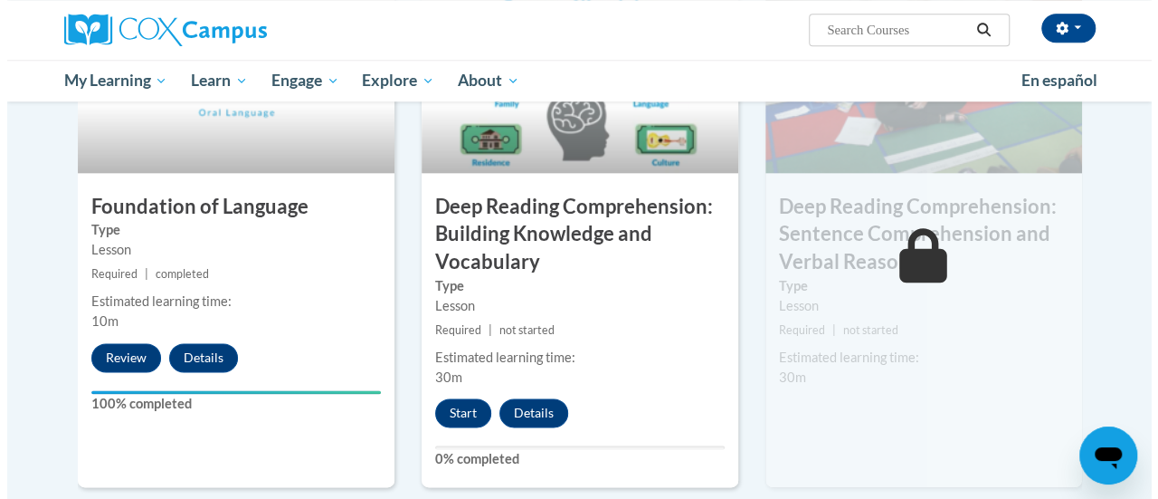
scroll to position [954, 0]
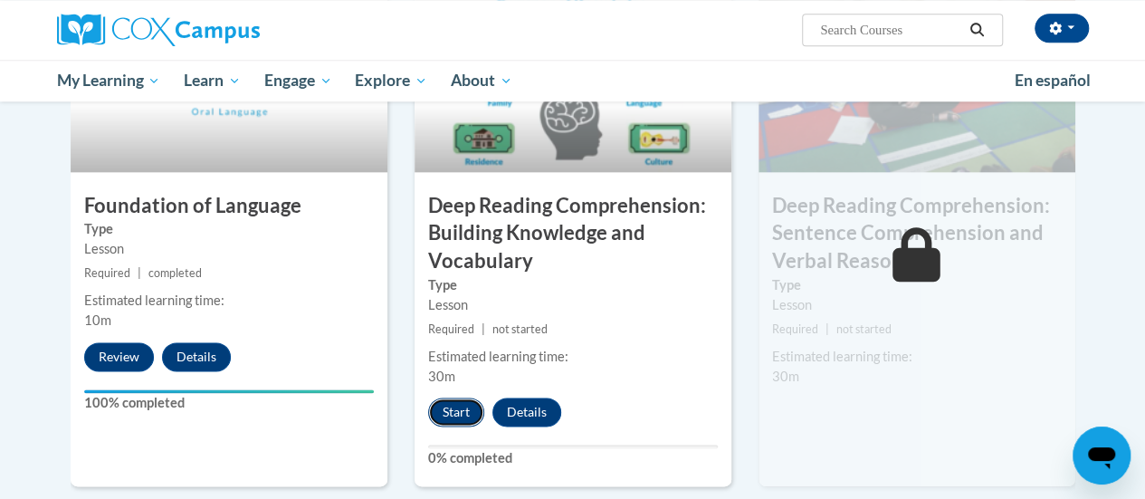
click at [450, 409] on button "Start" at bounding box center [456, 411] width 56 height 29
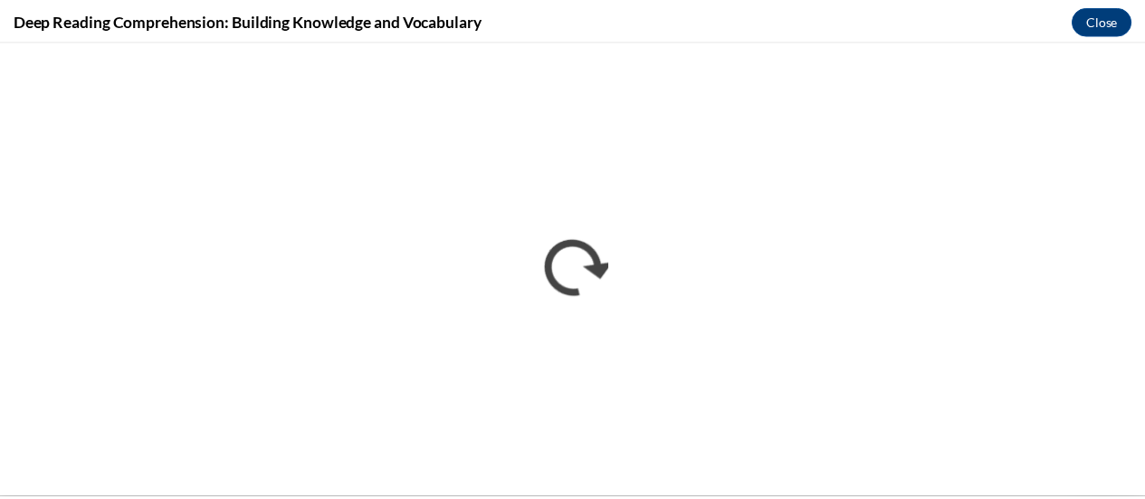
scroll to position [0, 0]
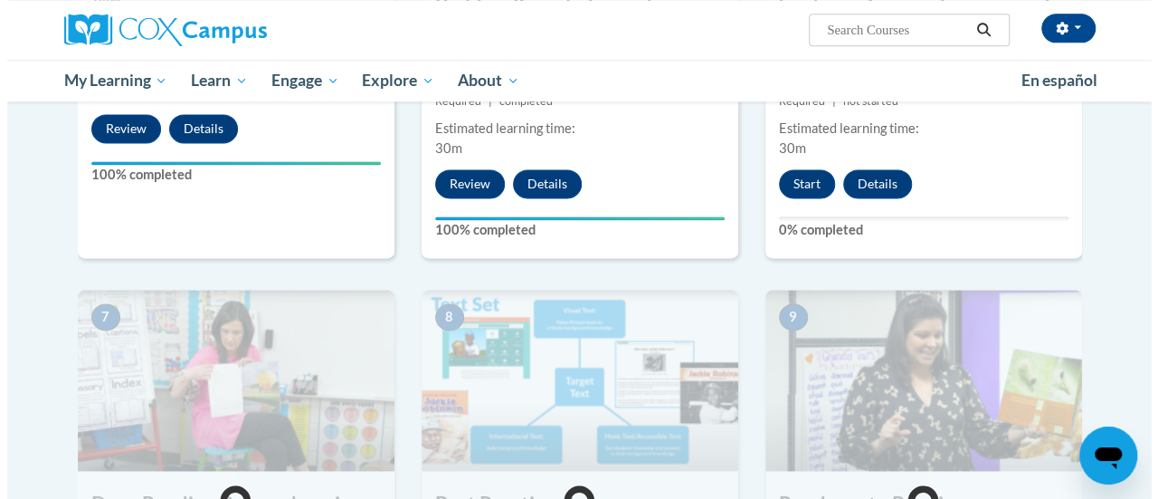
scroll to position [1181, 0]
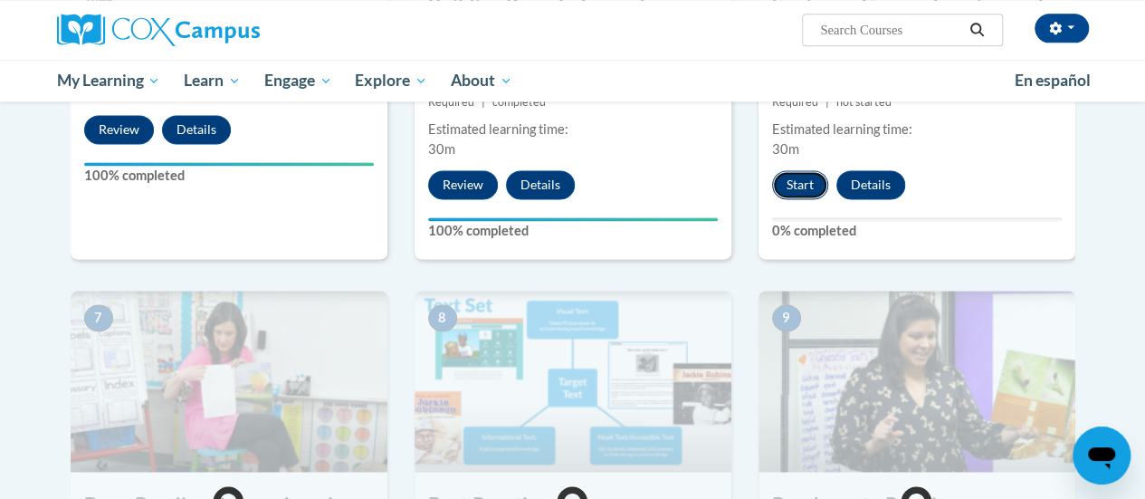
click at [800, 170] on button "Start" at bounding box center [800, 184] width 56 height 29
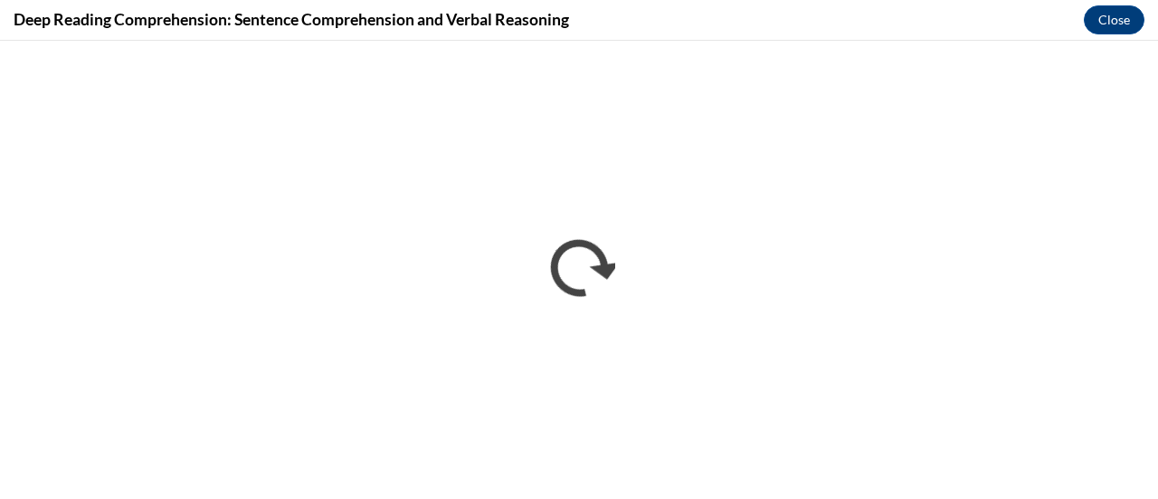
scroll to position [0, 0]
